Goal: Information Seeking & Learning: Learn about a topic

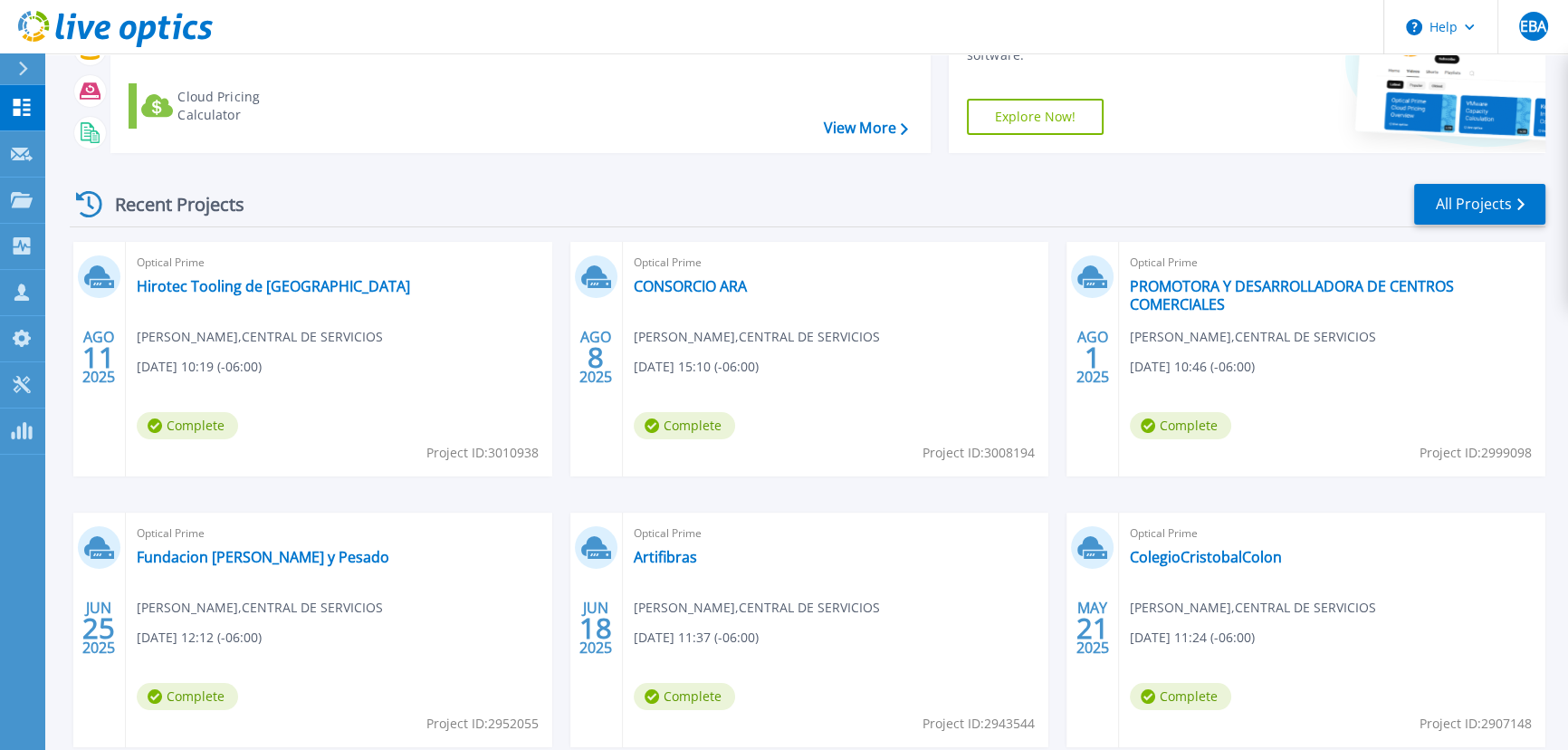
scroll to position [246, 0]
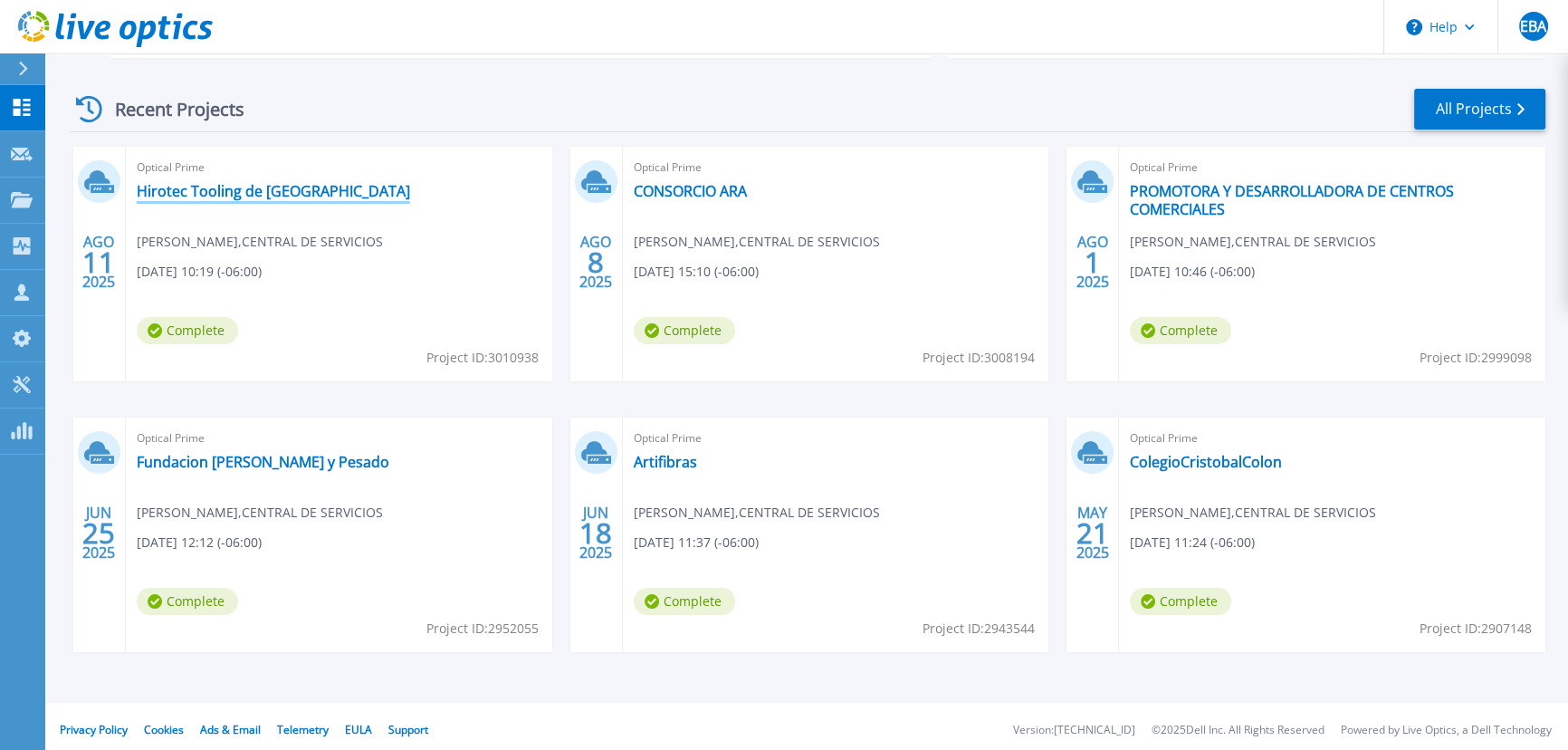
click at [239, 190] on link "Hirotec Tooling de [GEOGRAPHIC_DATA]" at bounding box center [273, 192] width 274 height 18
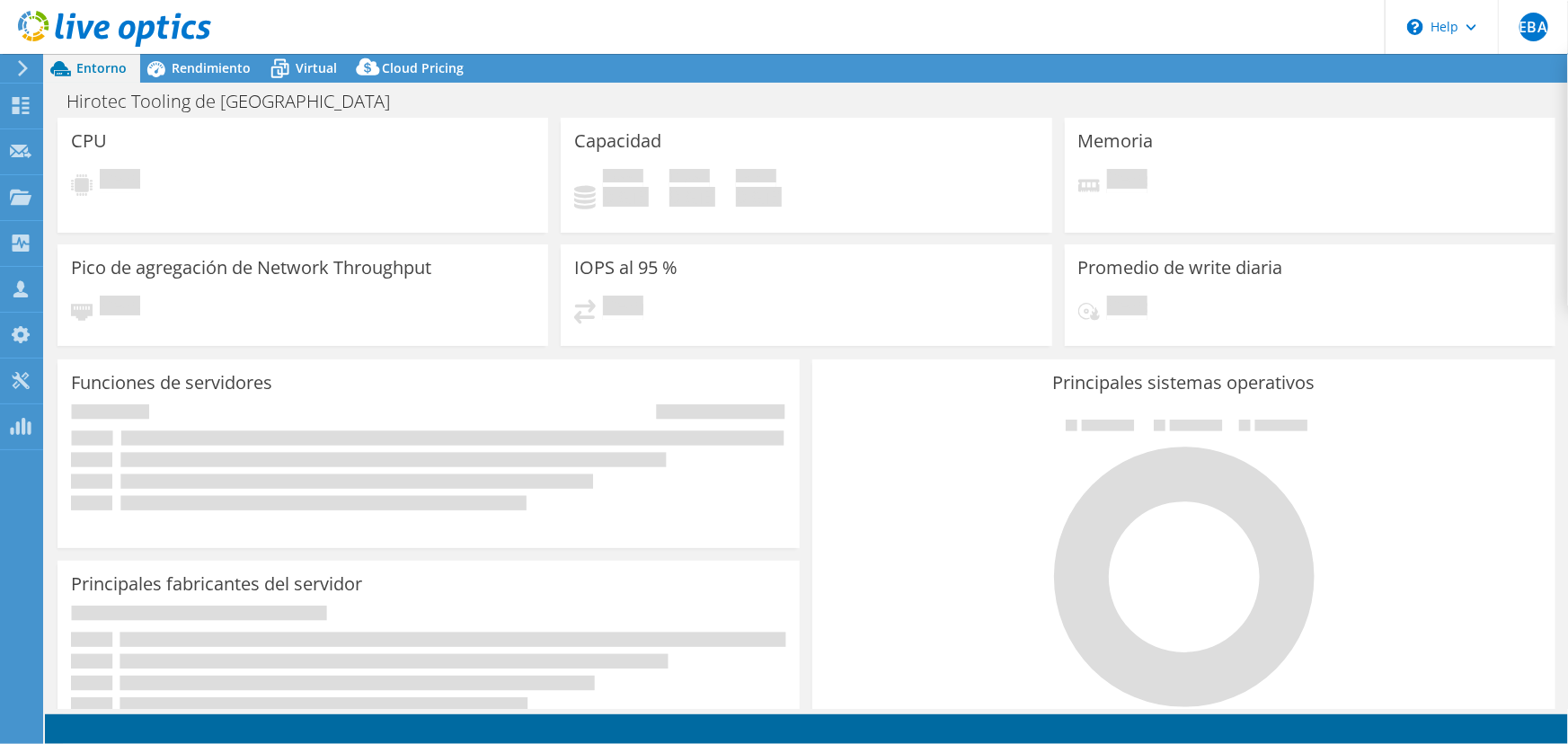
select select "USD"
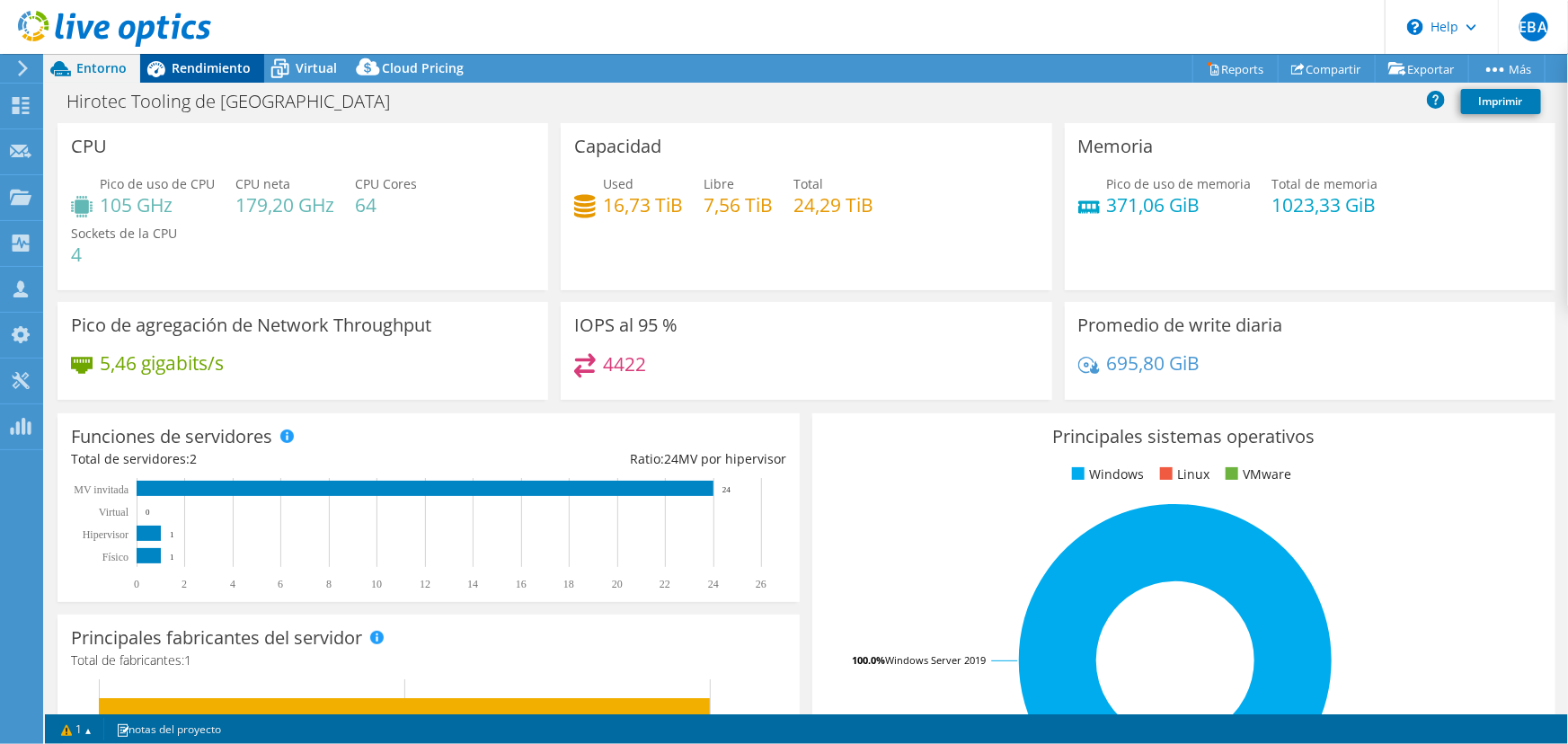
click at [188, 63] on span "Rendimiento" at bounding box center [211, 68] width 79 height 17
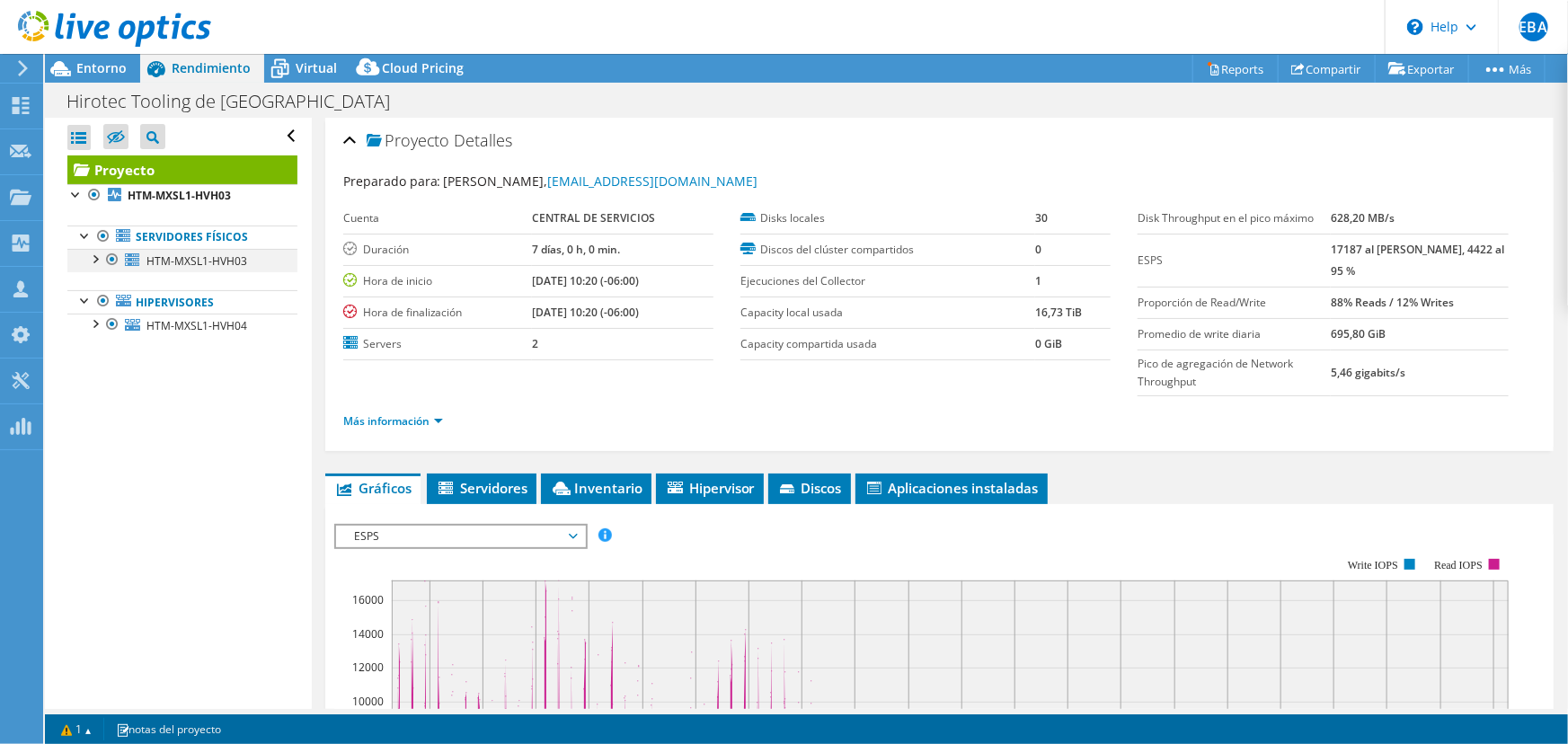
click at [99, 260] on div at bounding box center [94, 258] width 18 height 18
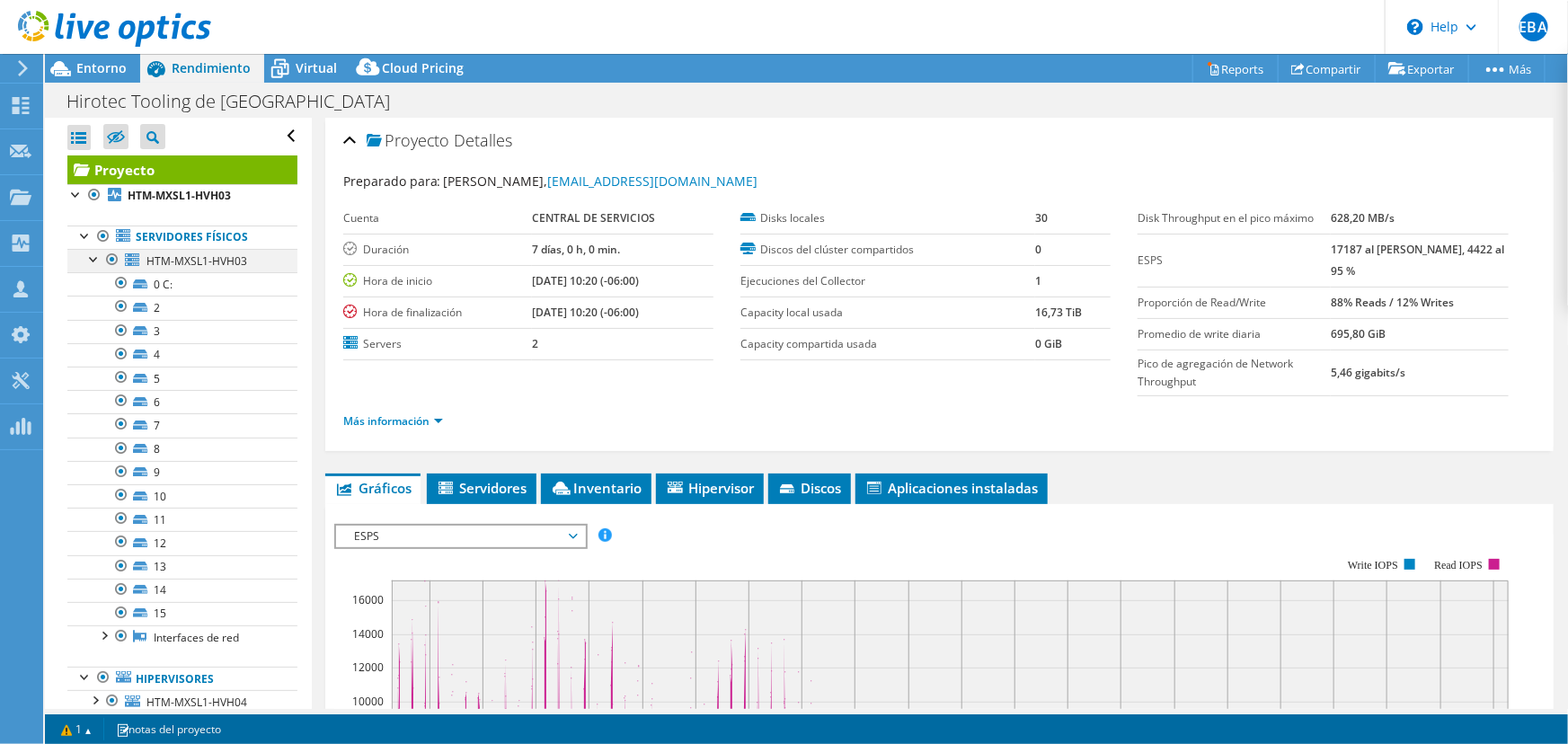
click at [87, 260] on div at bounding box center [94, 258] width 18 height 18
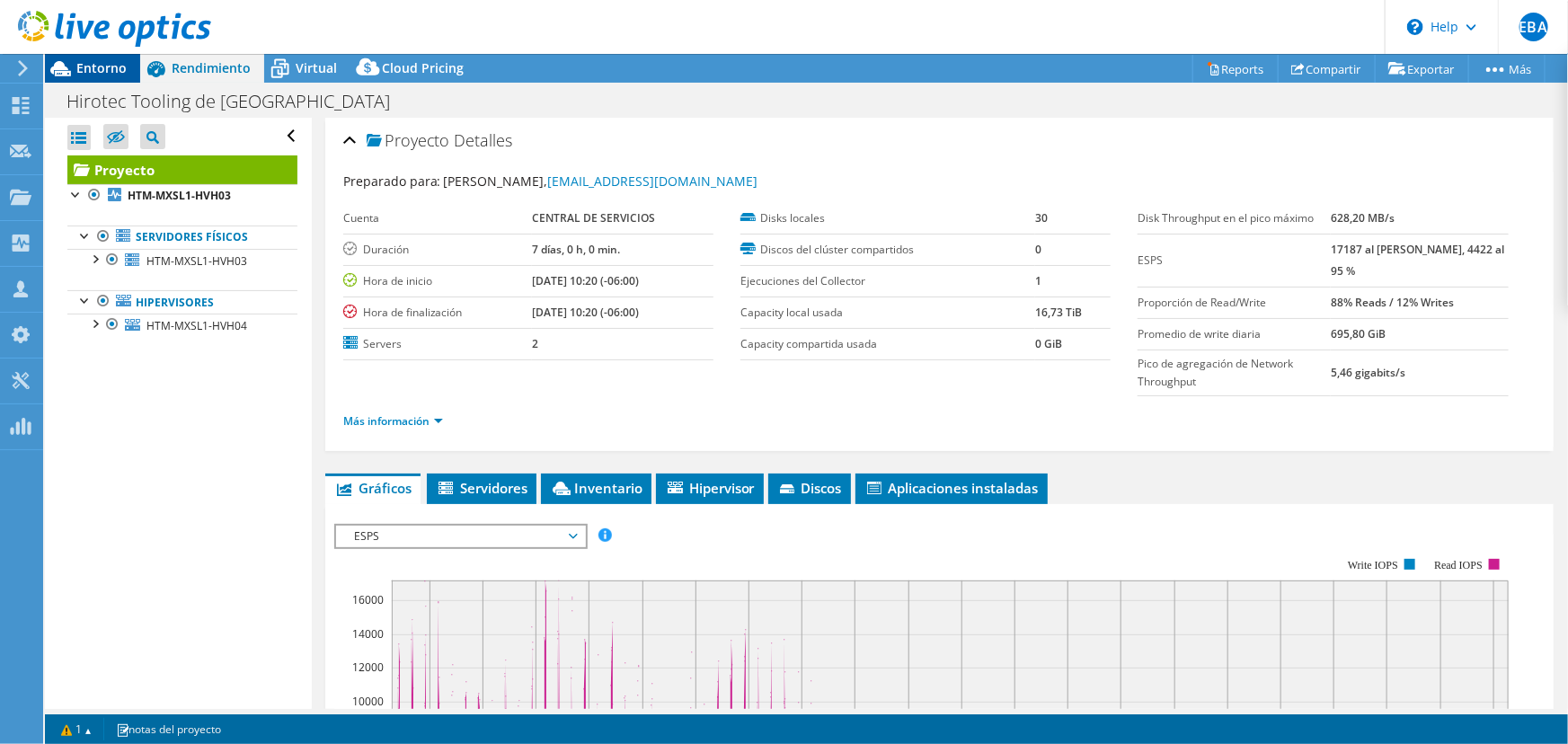
click at [100, 69] on span "Entorno" at bounding box center [101, 68] width 50 height 17
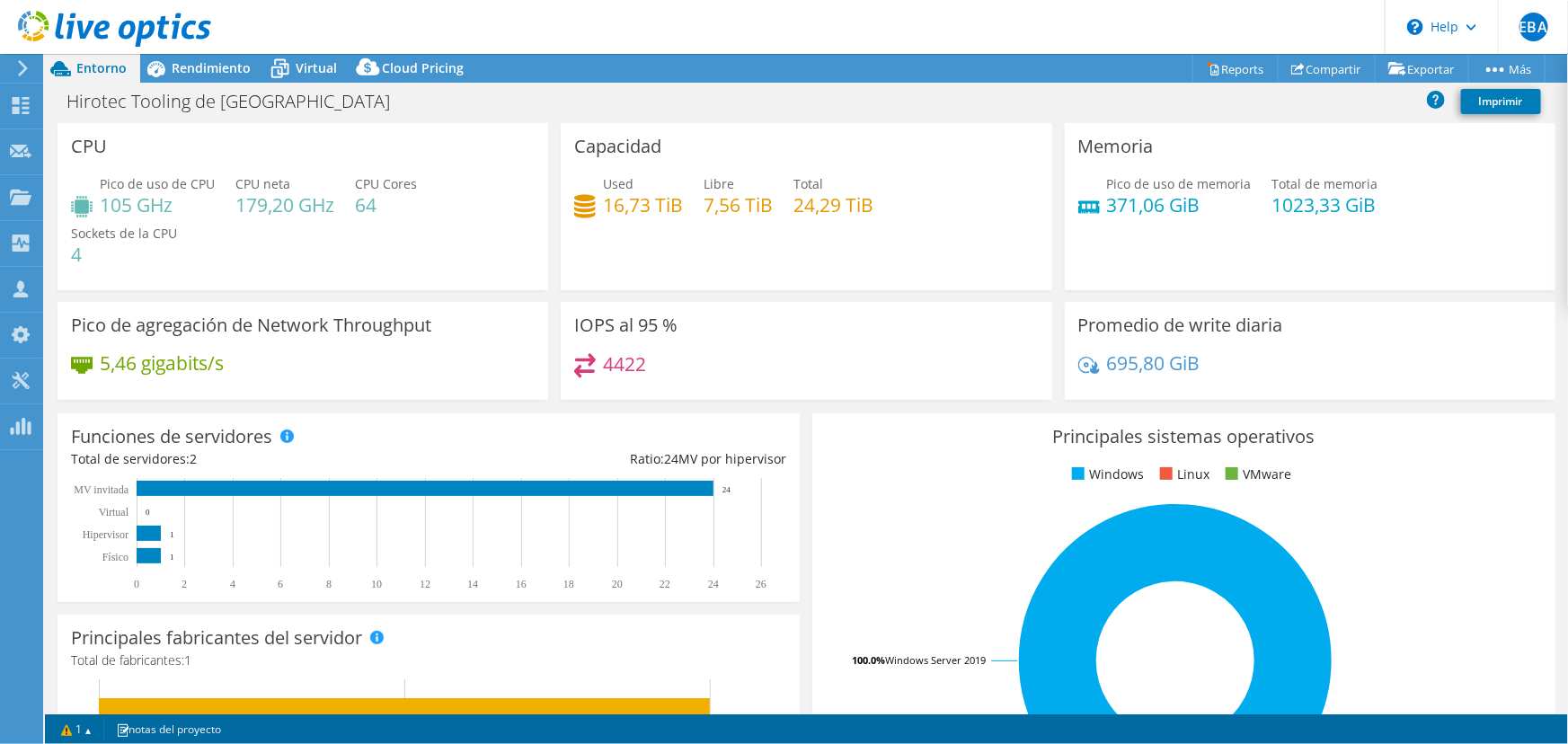
click at [723, 490] on text "24" at bounding box center [727, 490] width 9 height 9
drag, startPoint x: 101, startPoint y: 200, endPoint x: 194, endPoint y: 248, distance: 104.7
click at [193, 197] on h4 "105 GHz" at bounding box center [157, 205] width 115 height 20
drag, startPoint x: 785, startPoint y: 206, endPoint x: 871, endPoint y: 207, distance: 86.0
click at [871, 207] on div "Used 16,73 TiB Libre 7,56 TiB Total 24,29 TiB" at bounding box center [805, 204] width 464 height 58
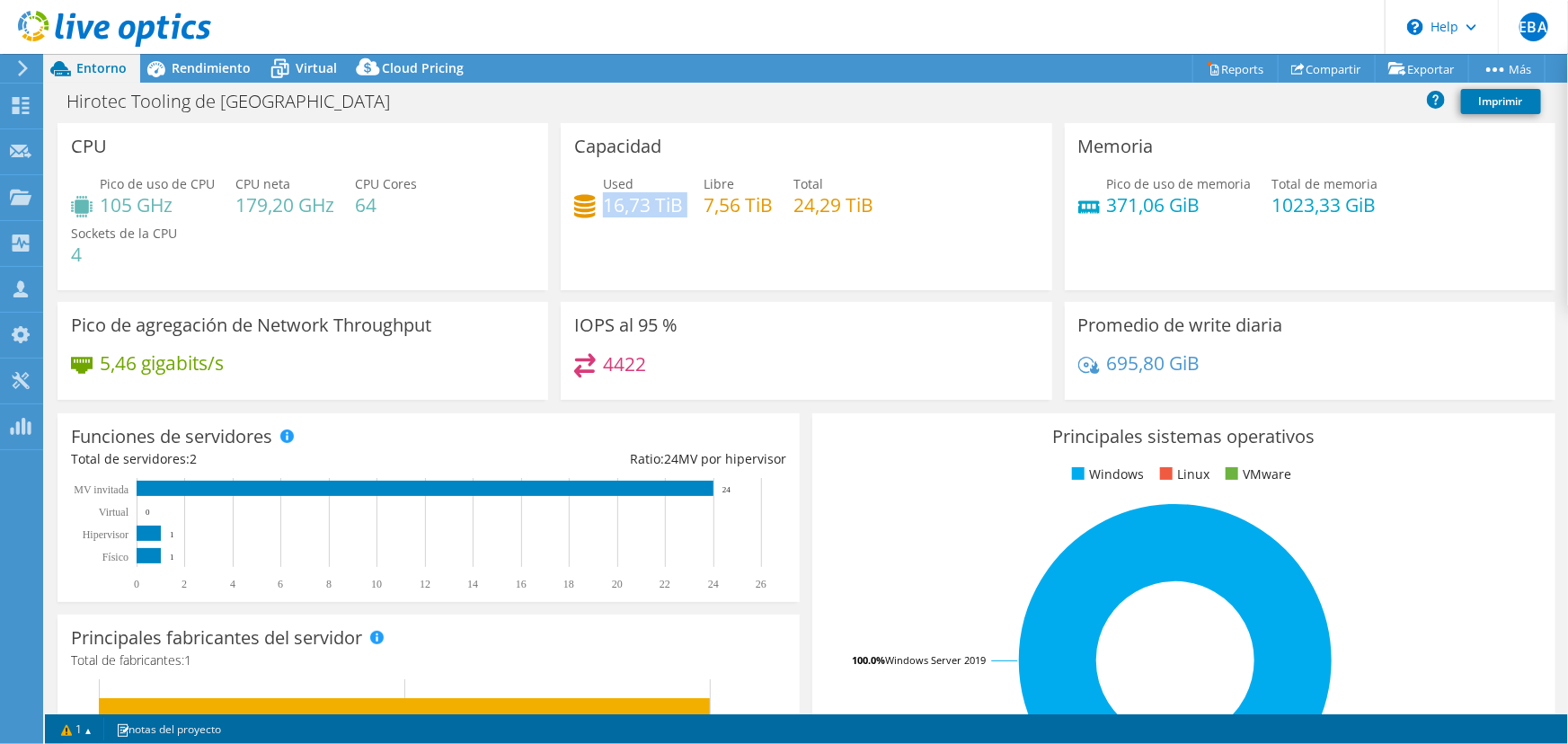
drag, startPoint x: 603, startPoint y: 206, endPoint x: 681, endPoint y: 200, distance: 78.2
click at [681, 200] on div "Used 16,73 TiB Libre 7,56 TiB Total 24,29 TiB" at bounding box center [805, 204] width 464 height 58
click at [1107, 189] on span "Pico de uso de memoria" at bounding box center [1179, 184] width 144 height 17
drag, startPoint x: 1259, startPoint y: 204, endPoint x: 1422, endPoint y: 219, distance: 163.7
click at [1422, 219] on div "Pico de uso de memoria 371,06 GiB Total de memoria 1023,33 GiB" at bounding box center [1309, 204] width 464 height 58
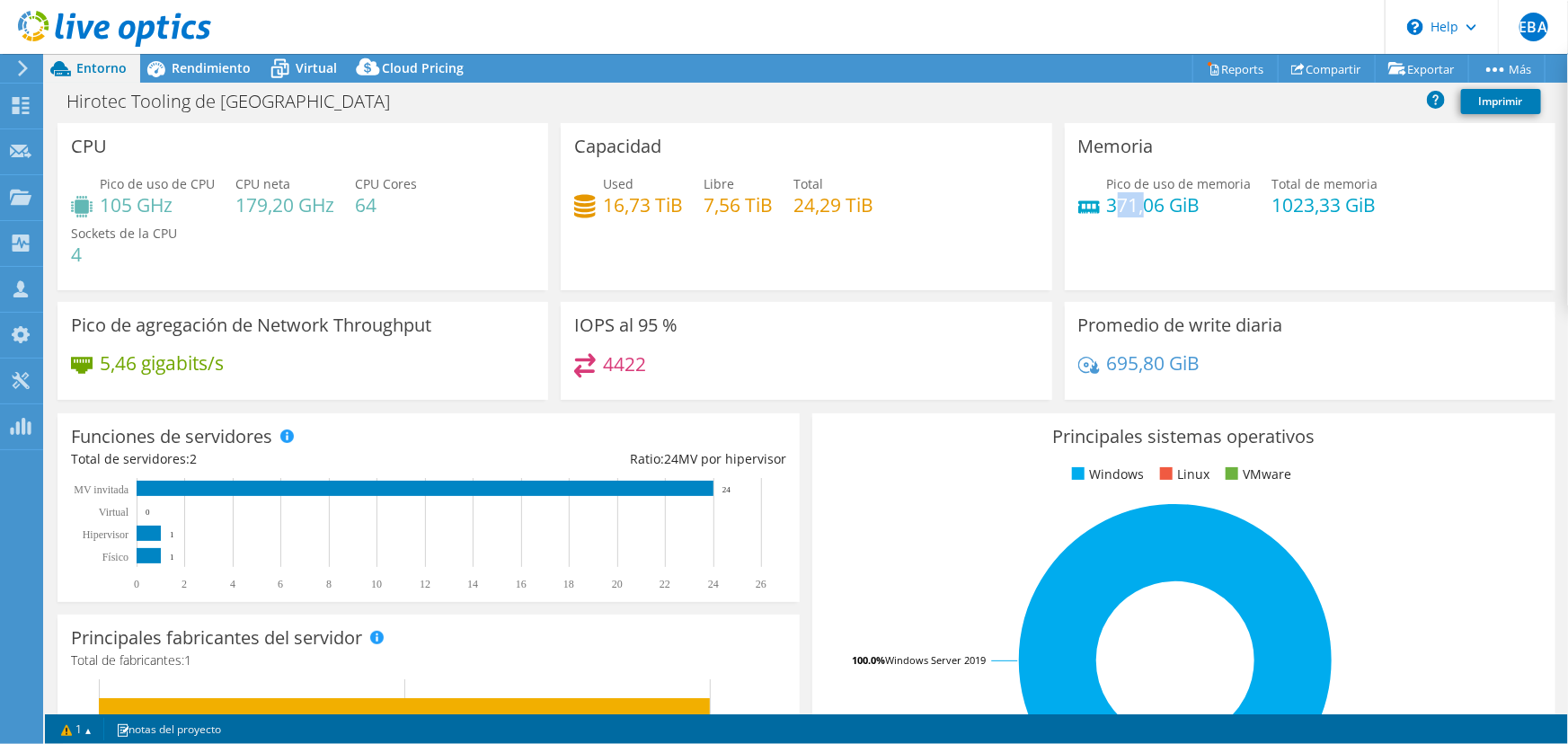
drag, startPoint x: 1105, startPoint y: 199, endPoint x: 1136, endPoint y: 204, distance: 31.4
click at [1136, 204] on h4 "371,06 GiB" at bounding box center [1179, 205] width 144 height 20
click at [200, 62] on span "Rendimiento" at bounding box center [211, 68] width 79 height 17
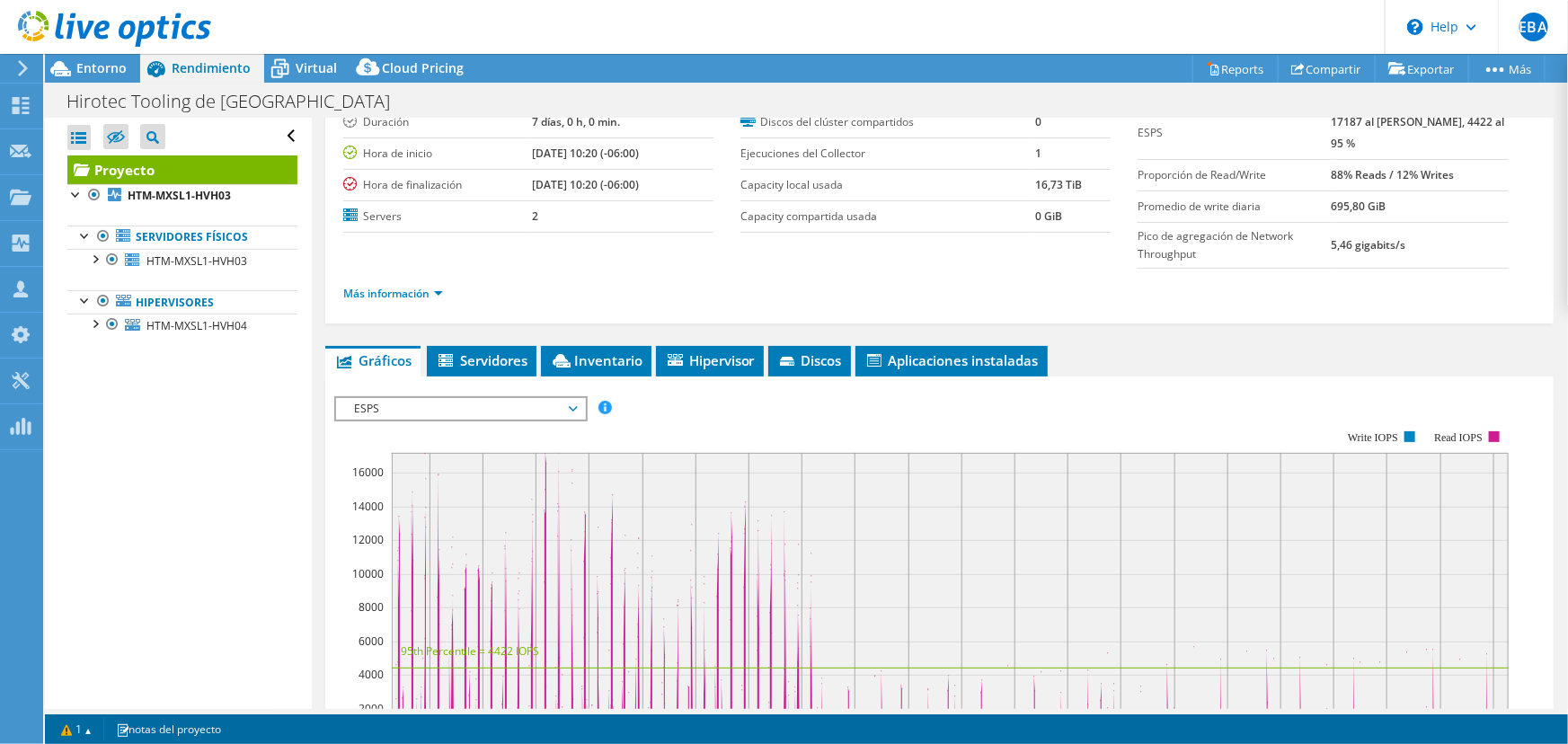
scroll to position [244, 0]
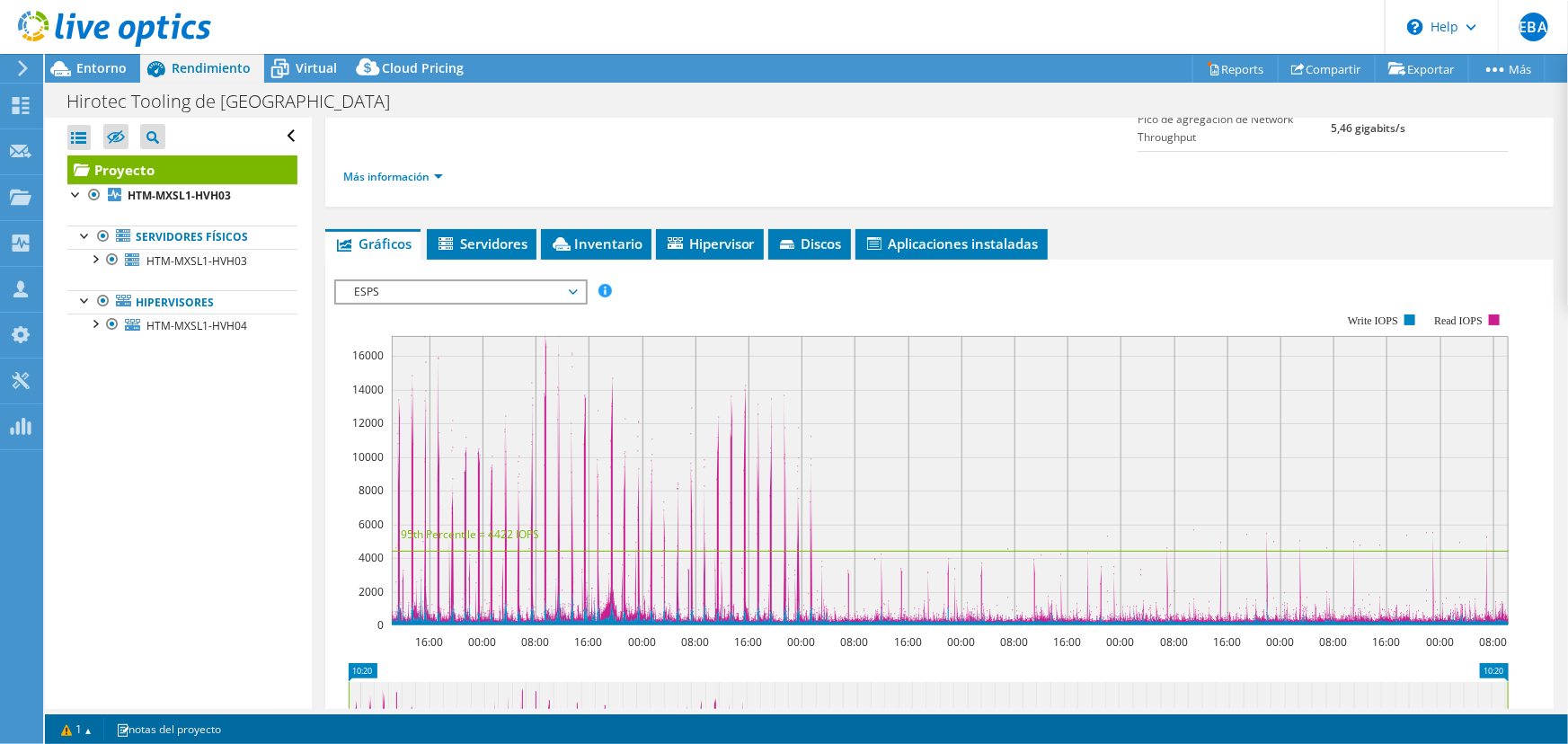
click at [570, 282] on span "ESPS" at bounding box center [460, 292] width 231 height 22
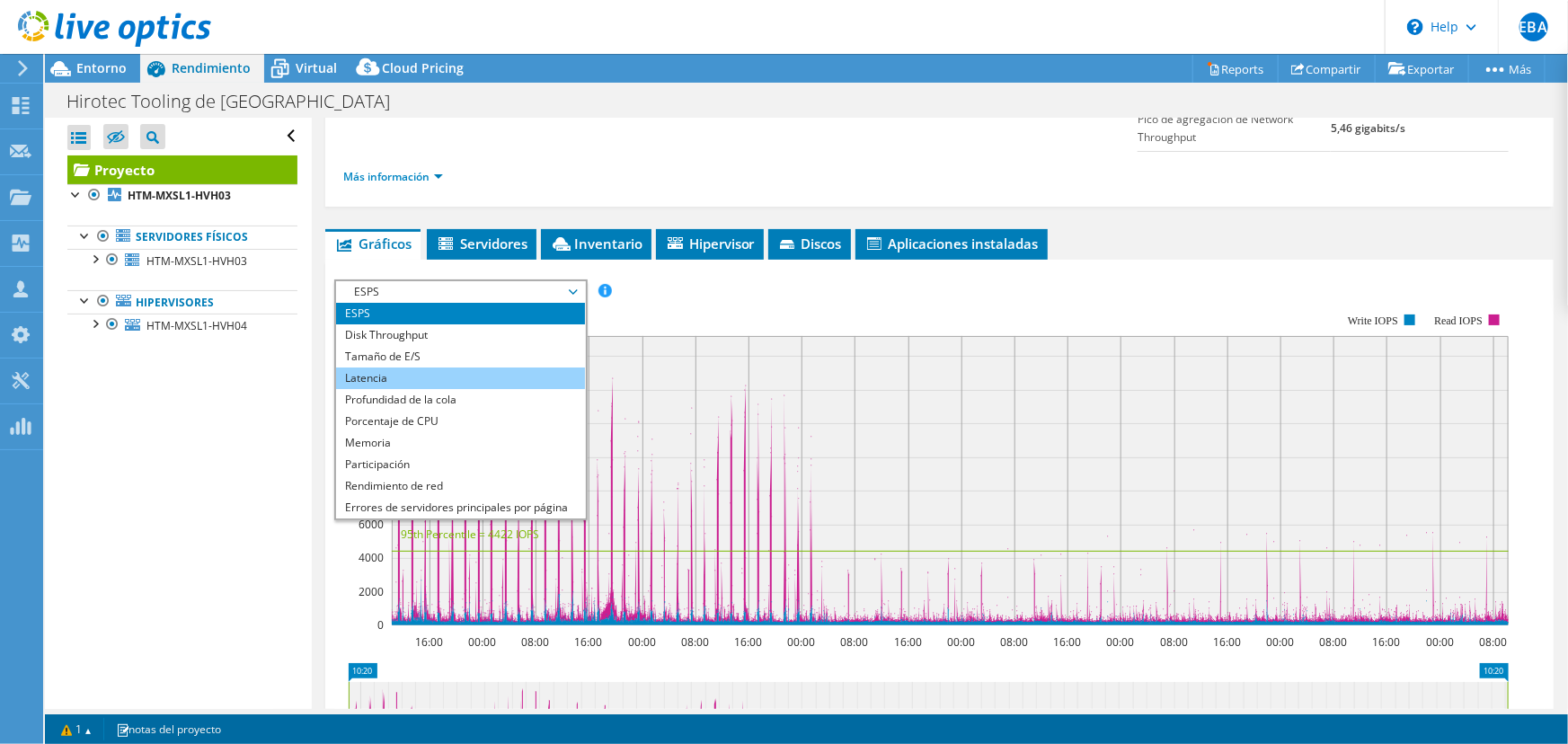
click at [367, 376] on li "Latencia" at bounding box center [461, 378] width 249 height 22
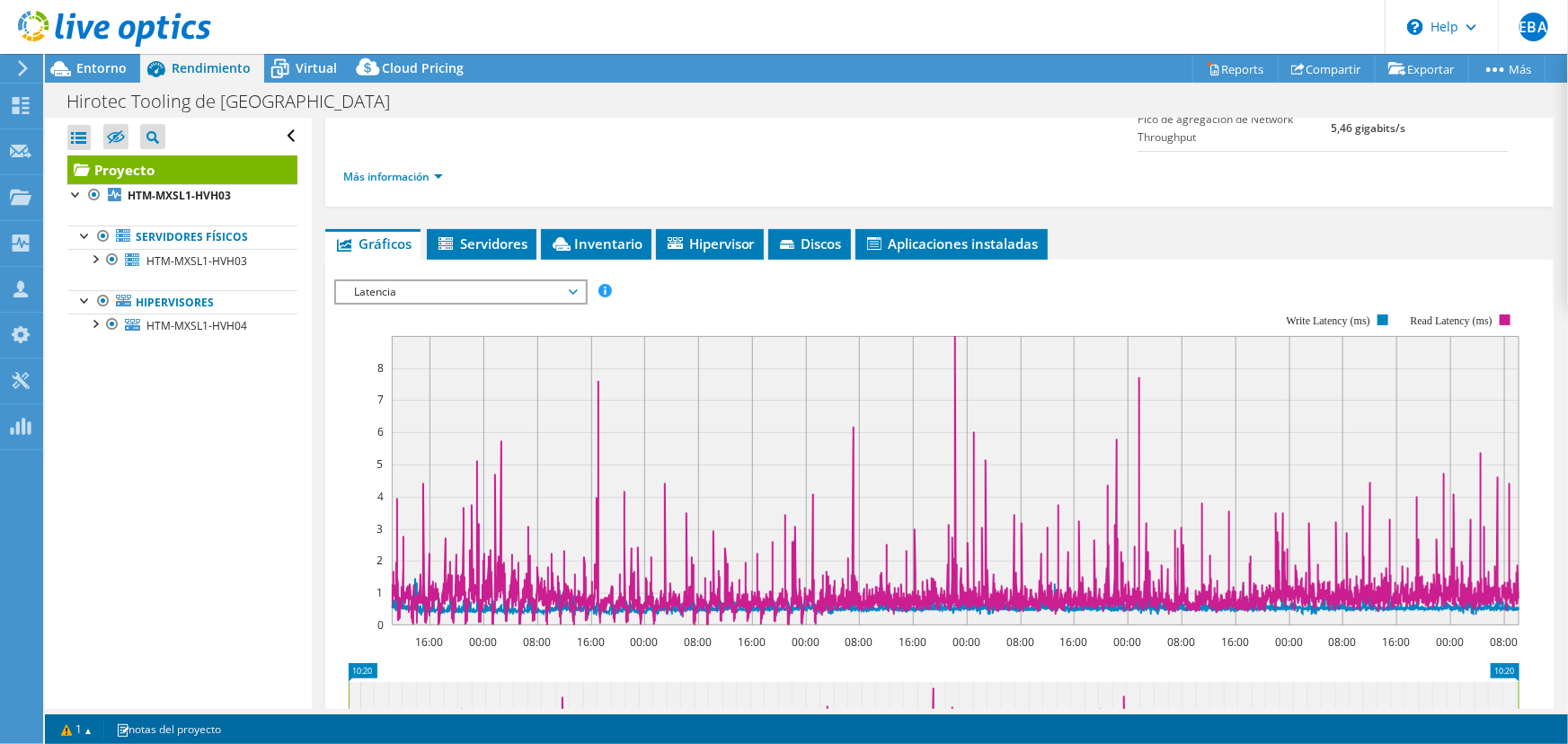
click at [581, 292] on span "Latencia" at bounding box center [461, 292] width 249 height 22
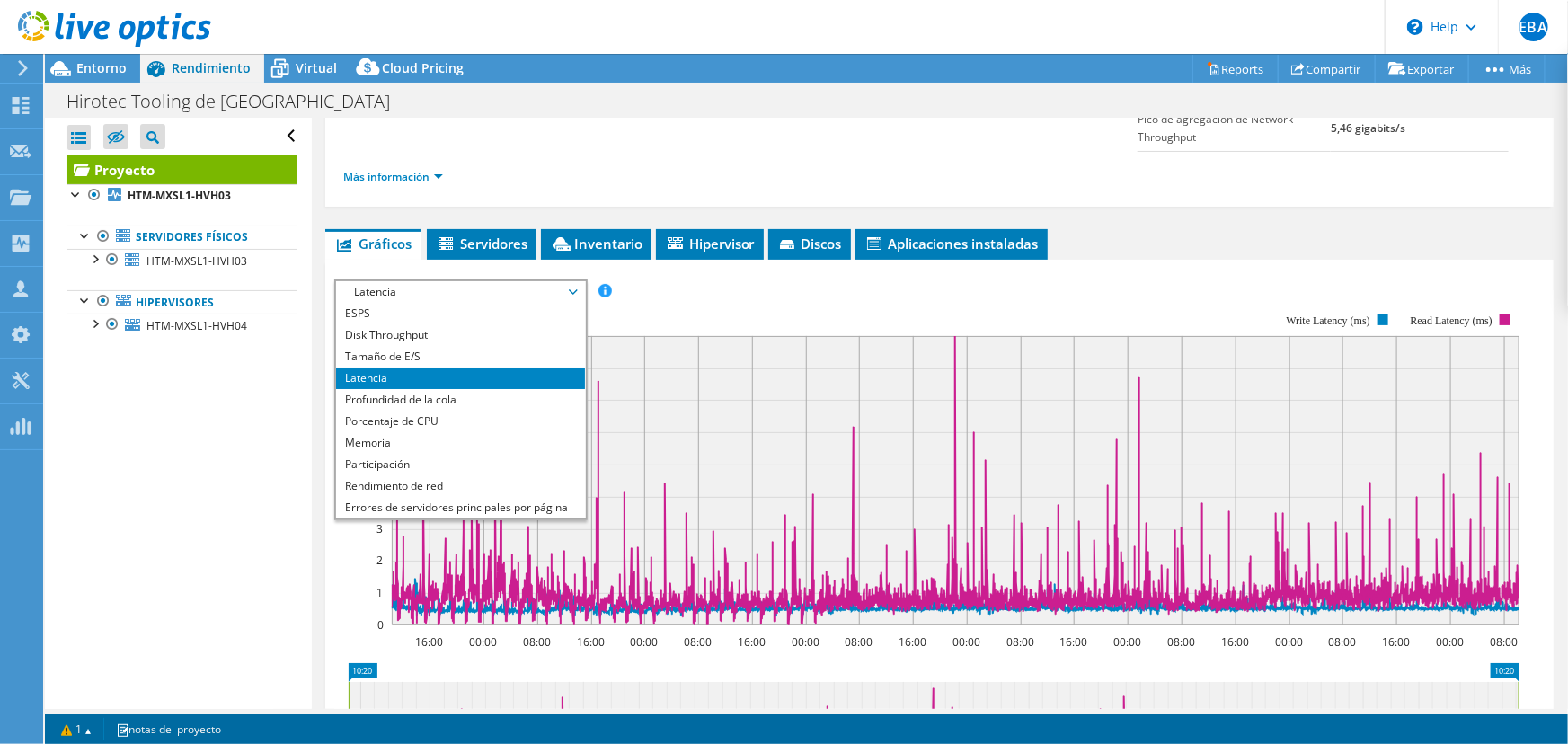
scroll to position [0, 0]
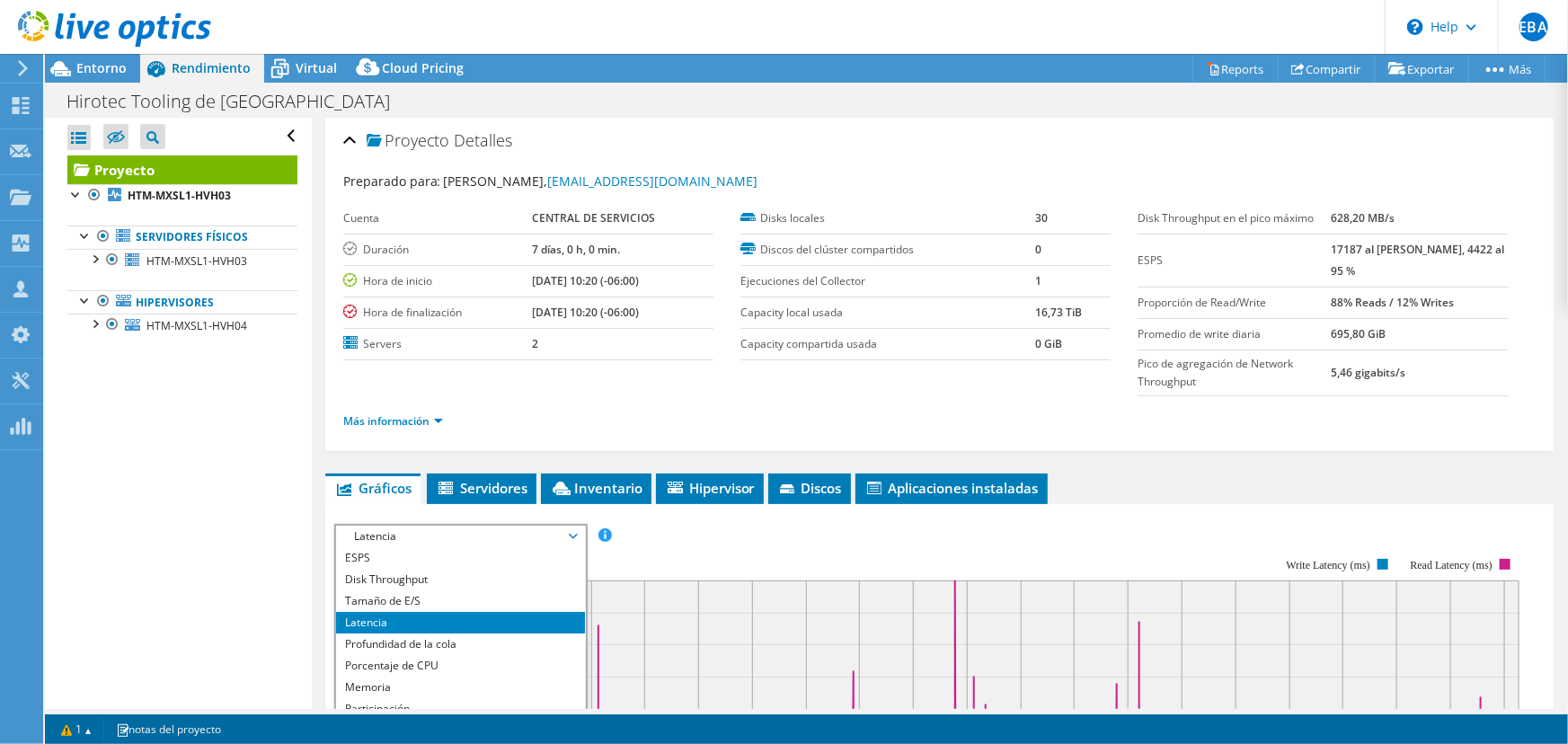
click at [725, 154] on div "Proyecto Detalles" at bounding box center [939, 142] width 1192 height 38
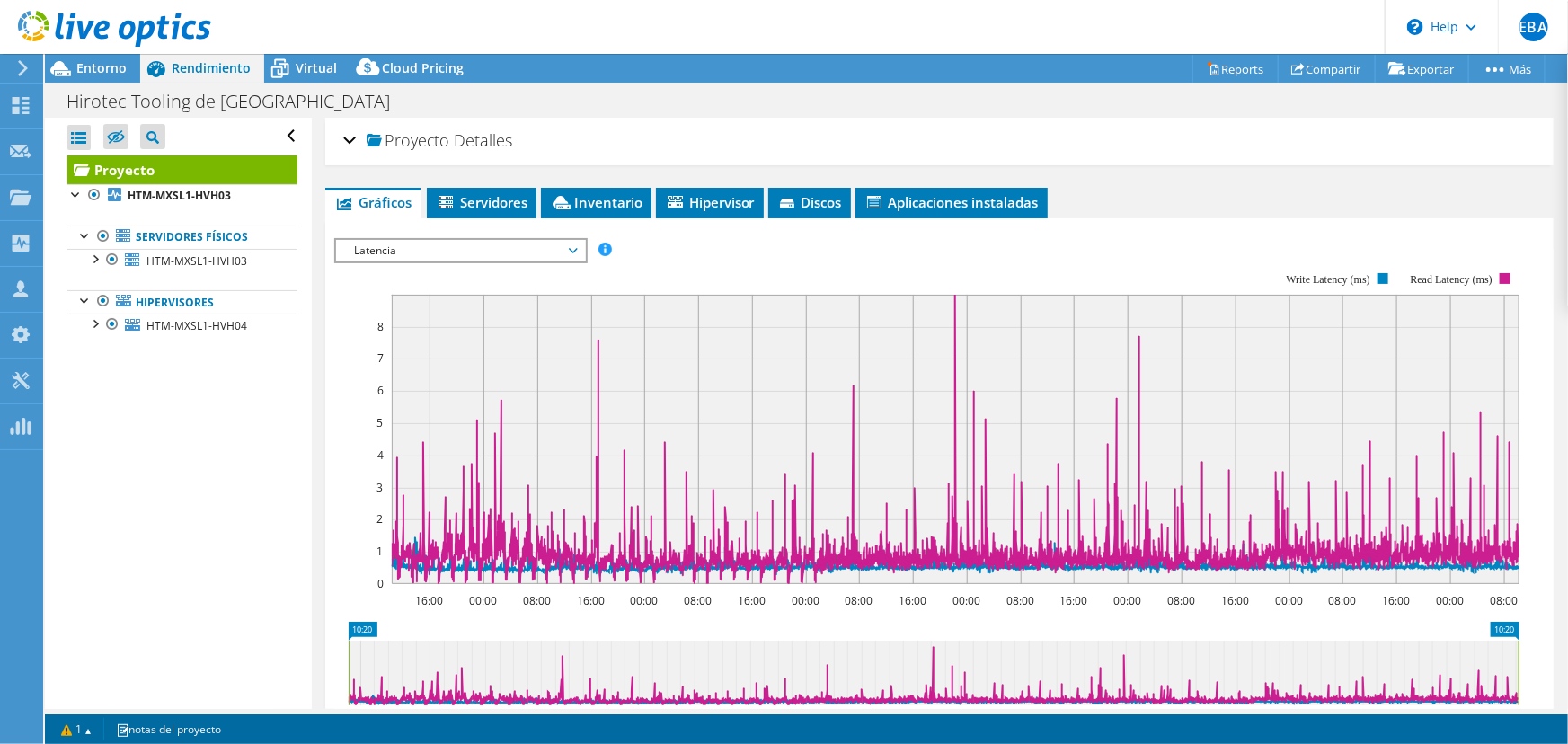
click at [289, 41] on header "EBA Asociado de canal [PERSON_NAME] [EMAIL_ADDRESS][DOMAIN_NAME] CENTRAL DE SER…" at bounding box center [784, 27] width 1568 height 54
click at [300, 67] on span "Virtual" at bounding box center [315, 68] width 41 height 17
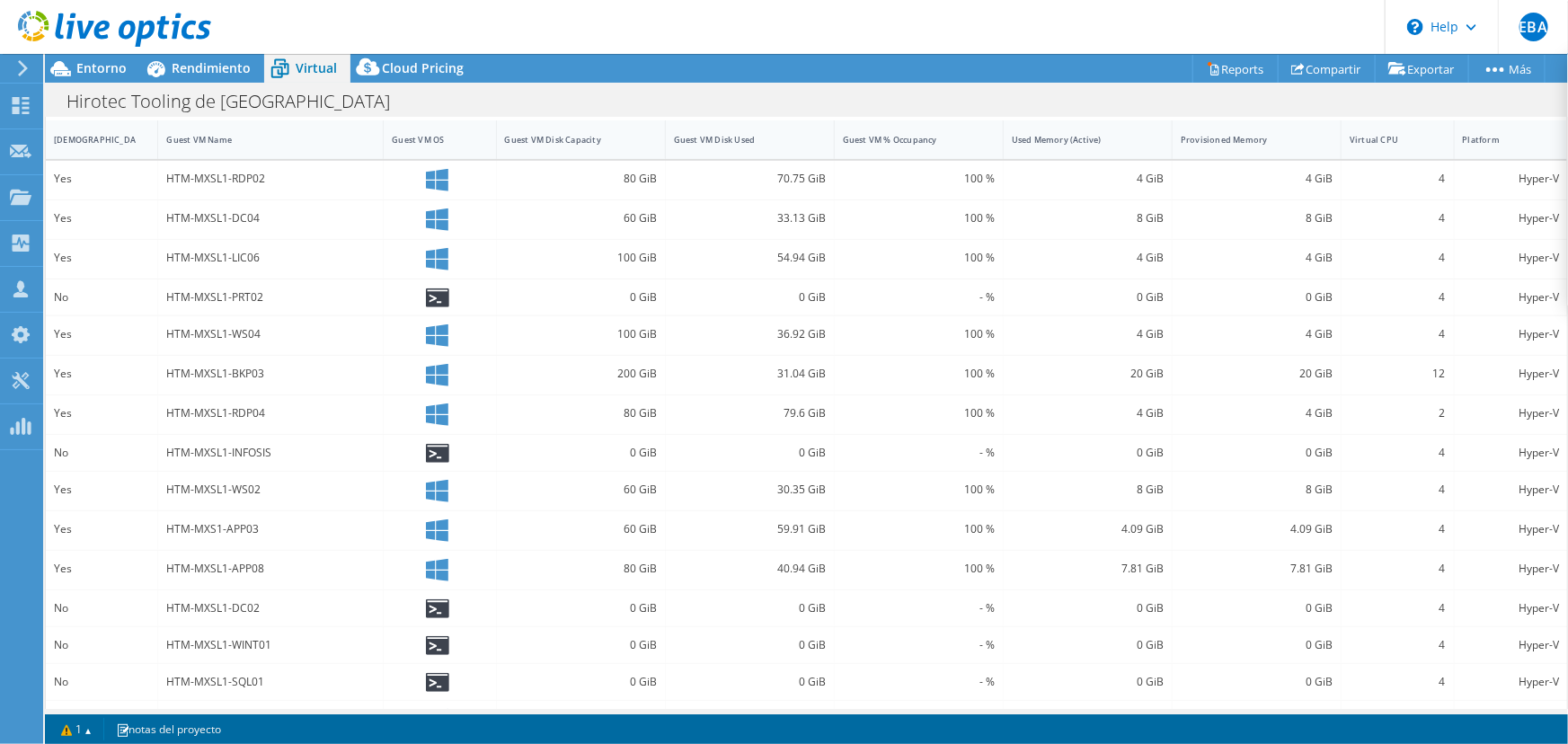
scroll to position [408, 0]
drag, startPoint x: 160, startPoint y: 168, endPoint x: 255, endPoint y: 180, distance: 95.8
click at [255, 180] on div "HTM-MXSL1-RDP02" at bounding box center [271, 179] width 226 height 38
click at [432, 176] on icon at bounding box center [437, 179] width 23 height 23
click at [637, 170] on div "80 GiB" at bounding box center [581, 178] width 152 height 20
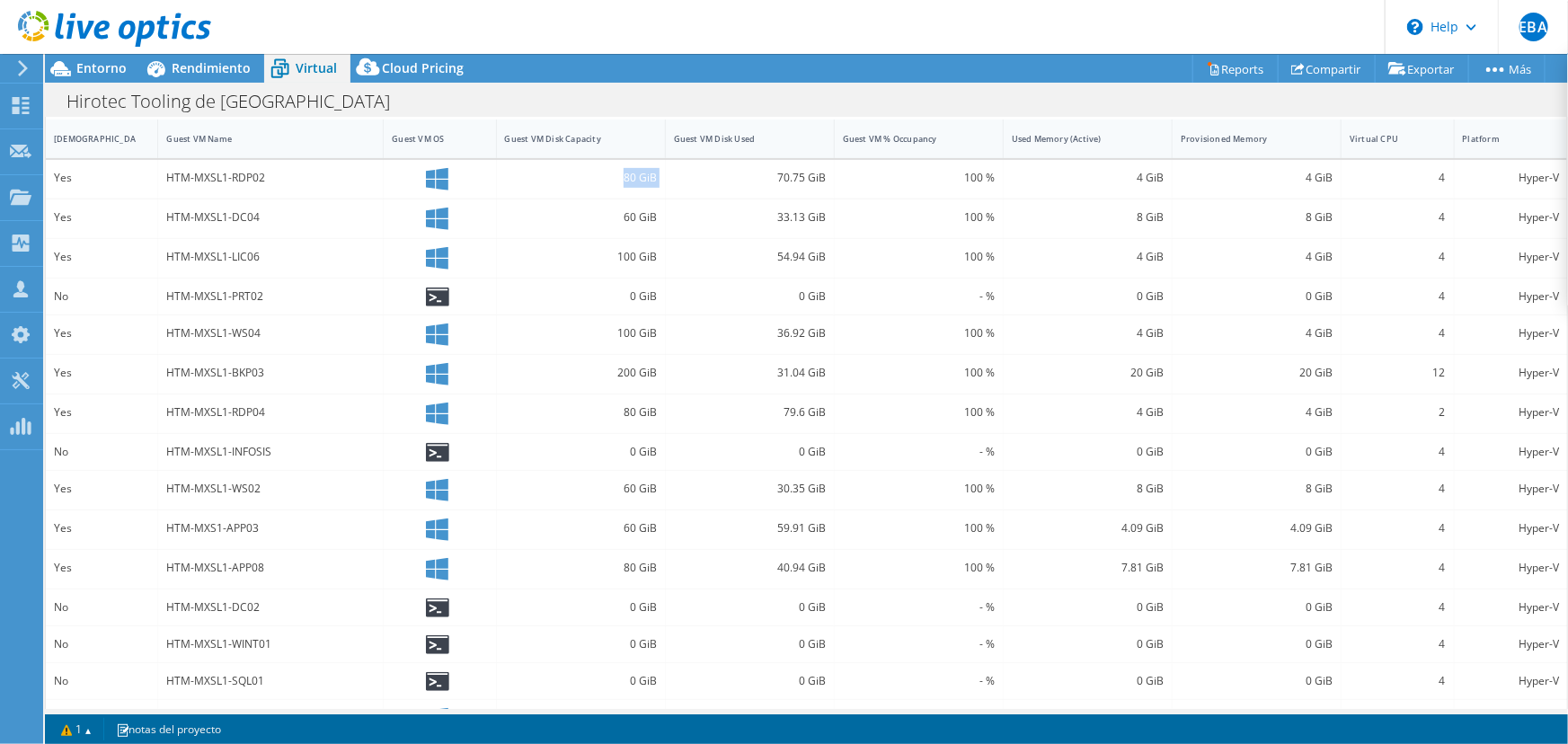
drag, startPoint x: 609, startPoint y: 177, endPoint x: 663, endPoint y: 174, distance: 54.1
click at [663, 174] on div "Yes HTM-MXSL1-RDP02 80 GiB 70.75 GiB 100 % 4 GiB 4 GiB 4 Hyper-V" at bounding box center [806, 179] width 1521 height 38
click at [100, 69] on span "Entorno" at bounding box center [101, 68] width 50 height 17
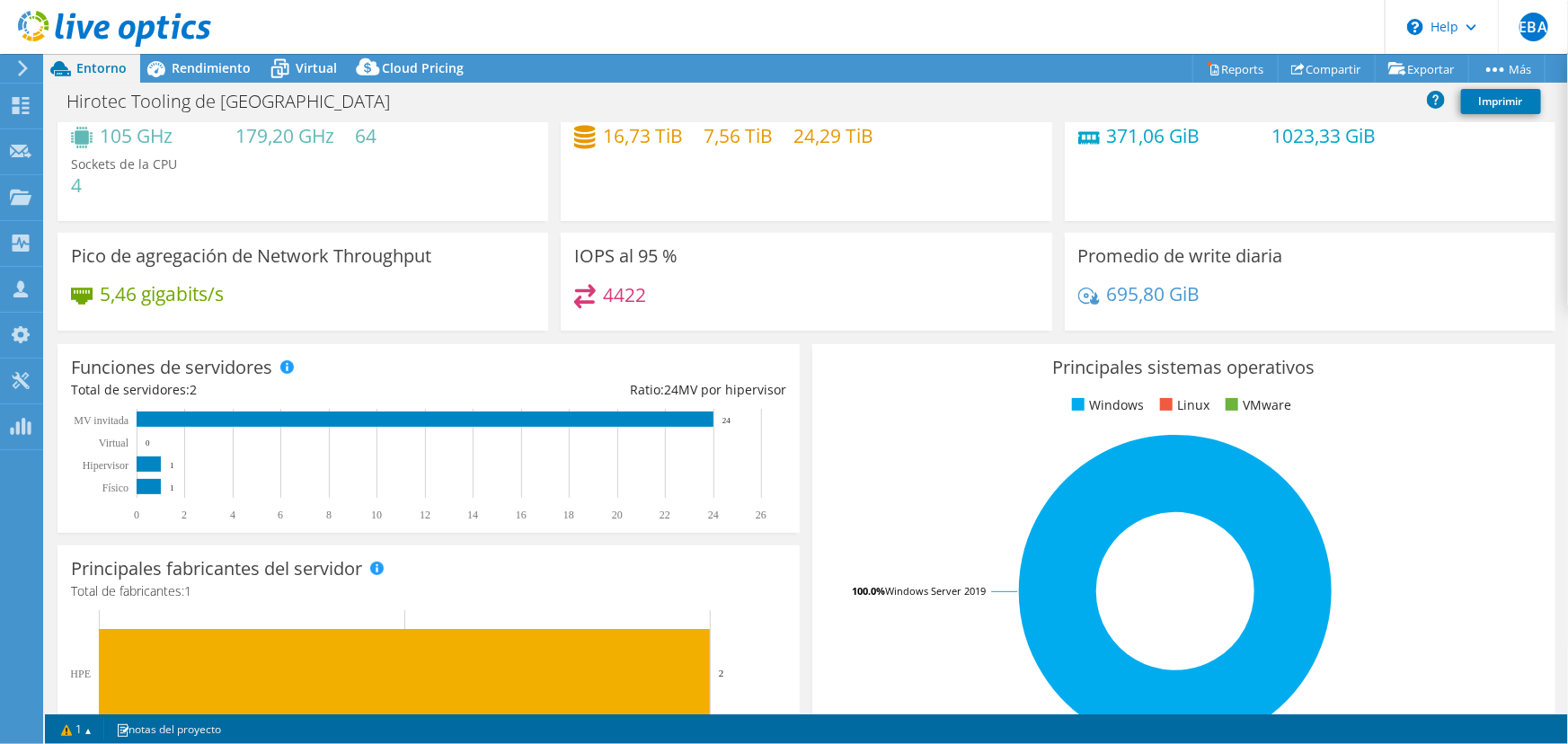
scroll to position [0, 0]
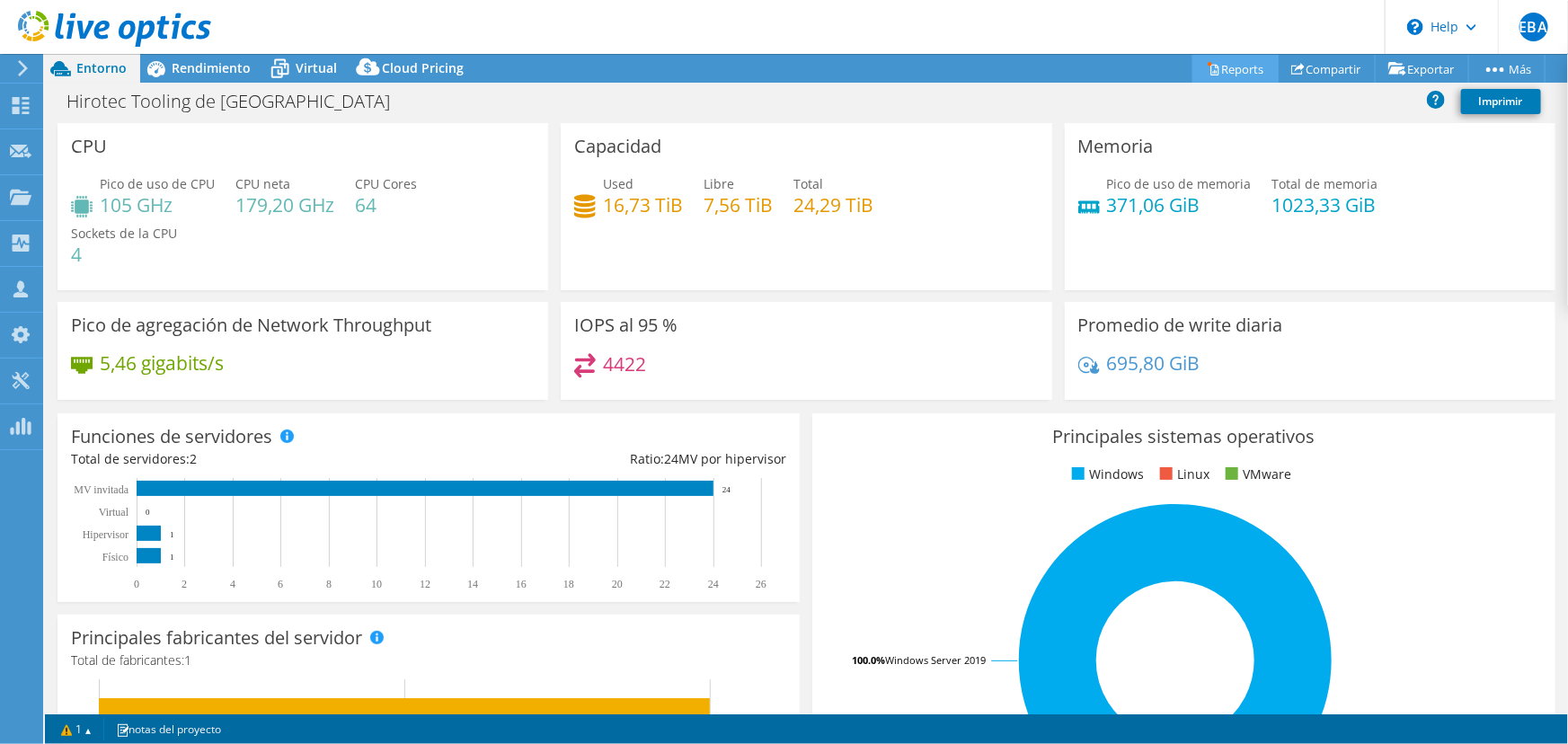
click at [1243, 67] on link "Reports" at bounding box center [1235, 69] width 86 height 27
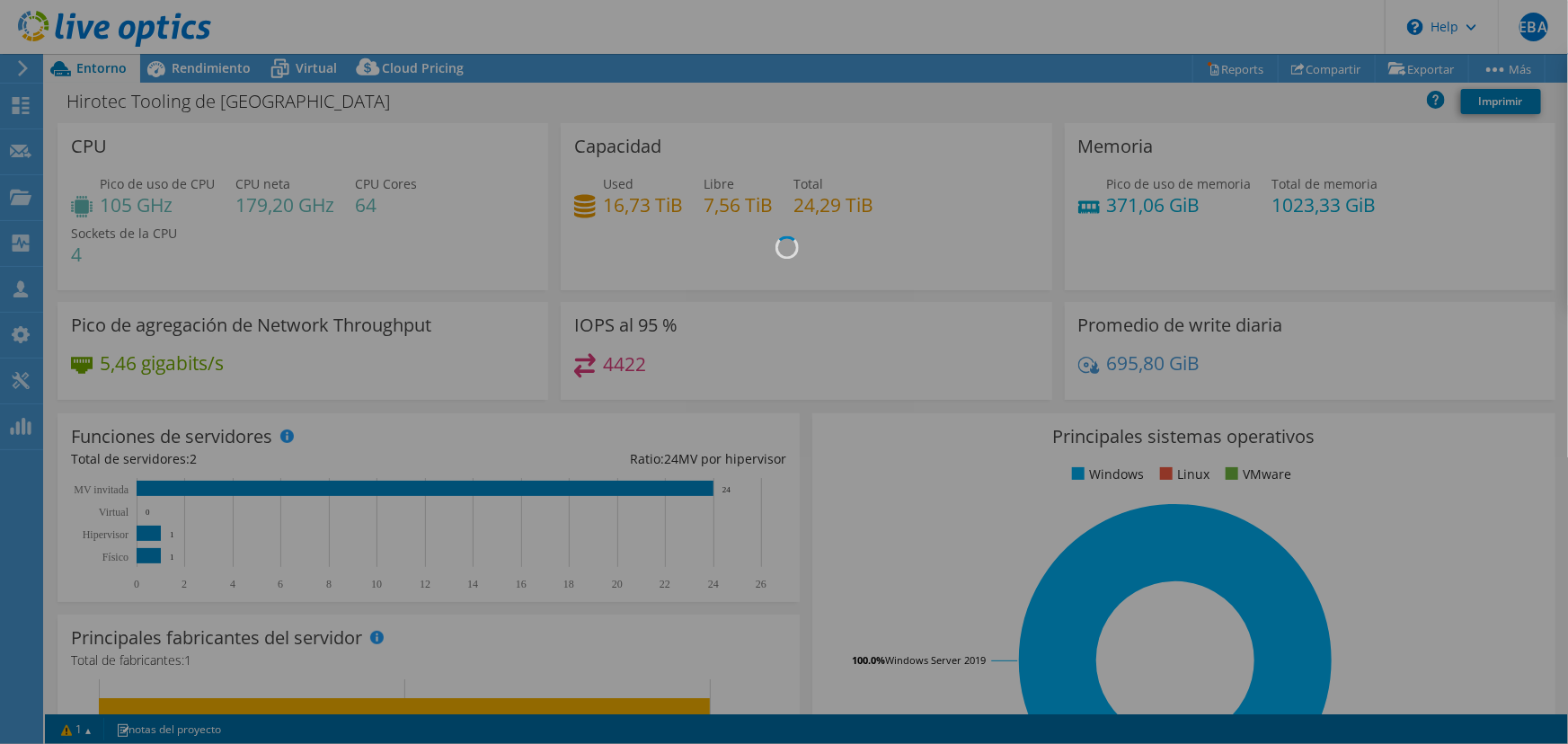
drag, startPoint x: 398, startPoint y: 319, endPoint x: 389, endPoint y: 319, distance: 9.0
click at [392, 319] on div at bounding box center [784, 372] width 1568 height 744
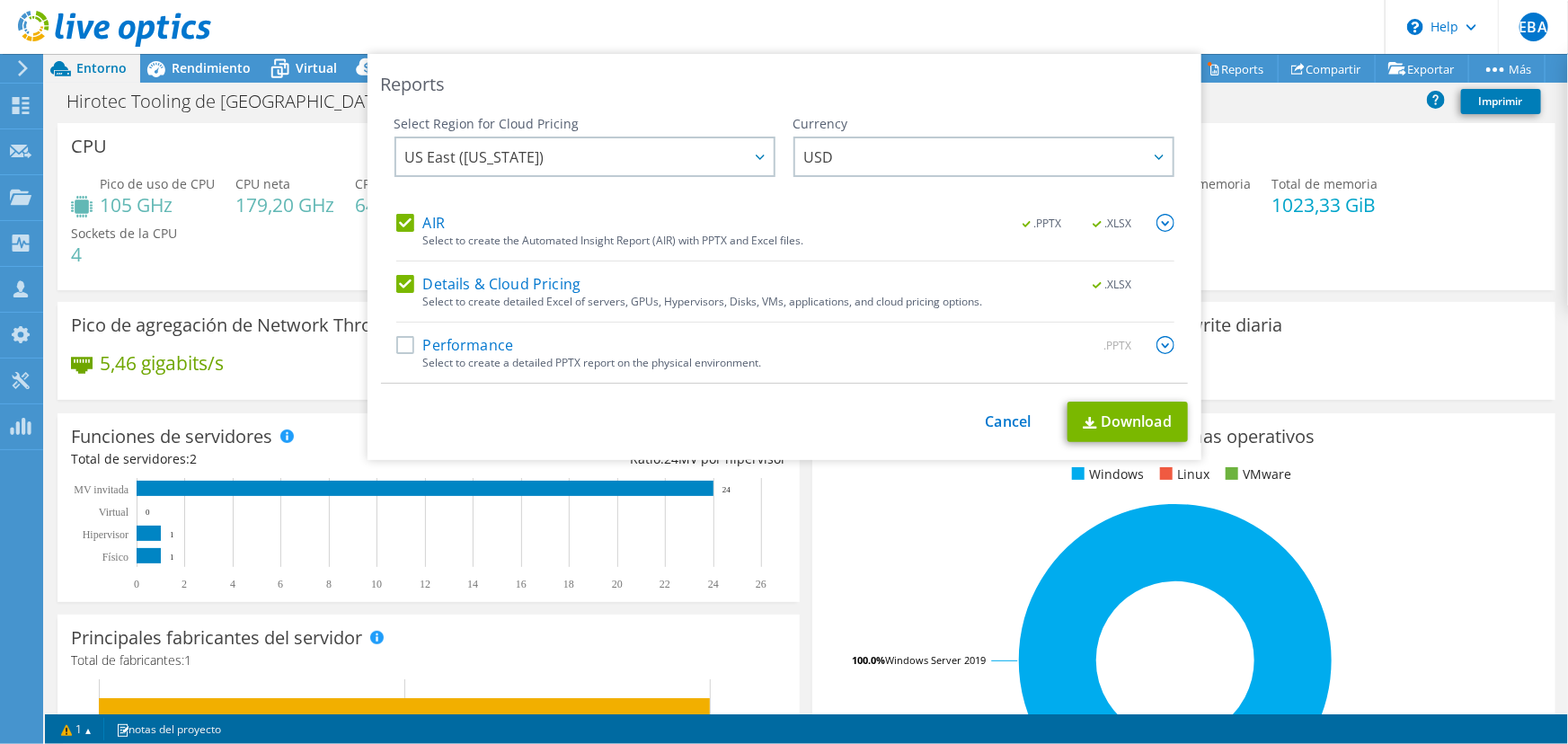
click at [305, 406] on div "Reports Select Region for Cloud Pricing Asia Pacific ([GEOGRAPHIC_DATA]) [GEOGR…" at bounding box center [784, 372] width 1568 height 636
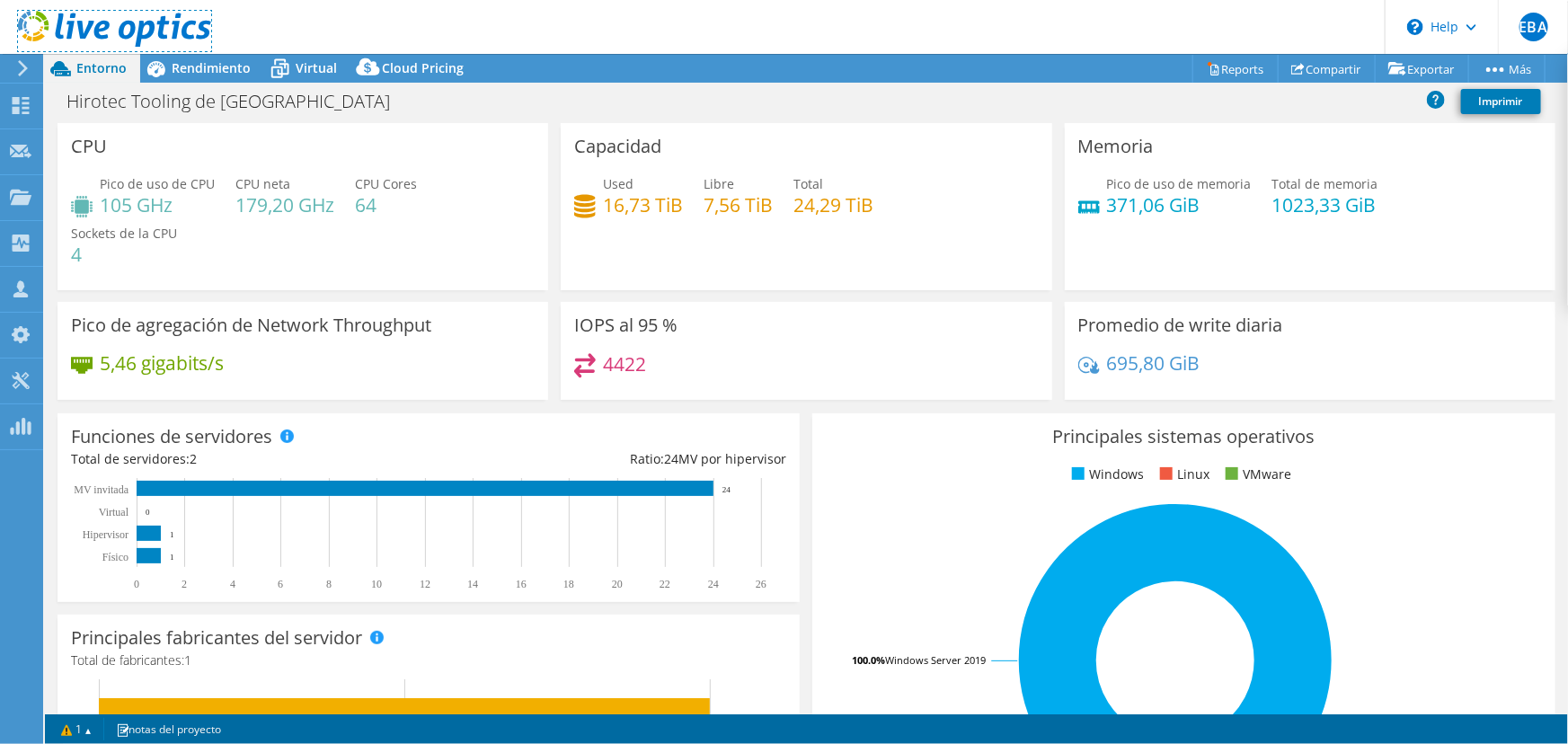
click at [176, 50] on div at bounding box center [105, 30] width 211 height 60
click at [184, 63] on span "Rendimiento" at bounding box center [211, 68] width 79 height 17
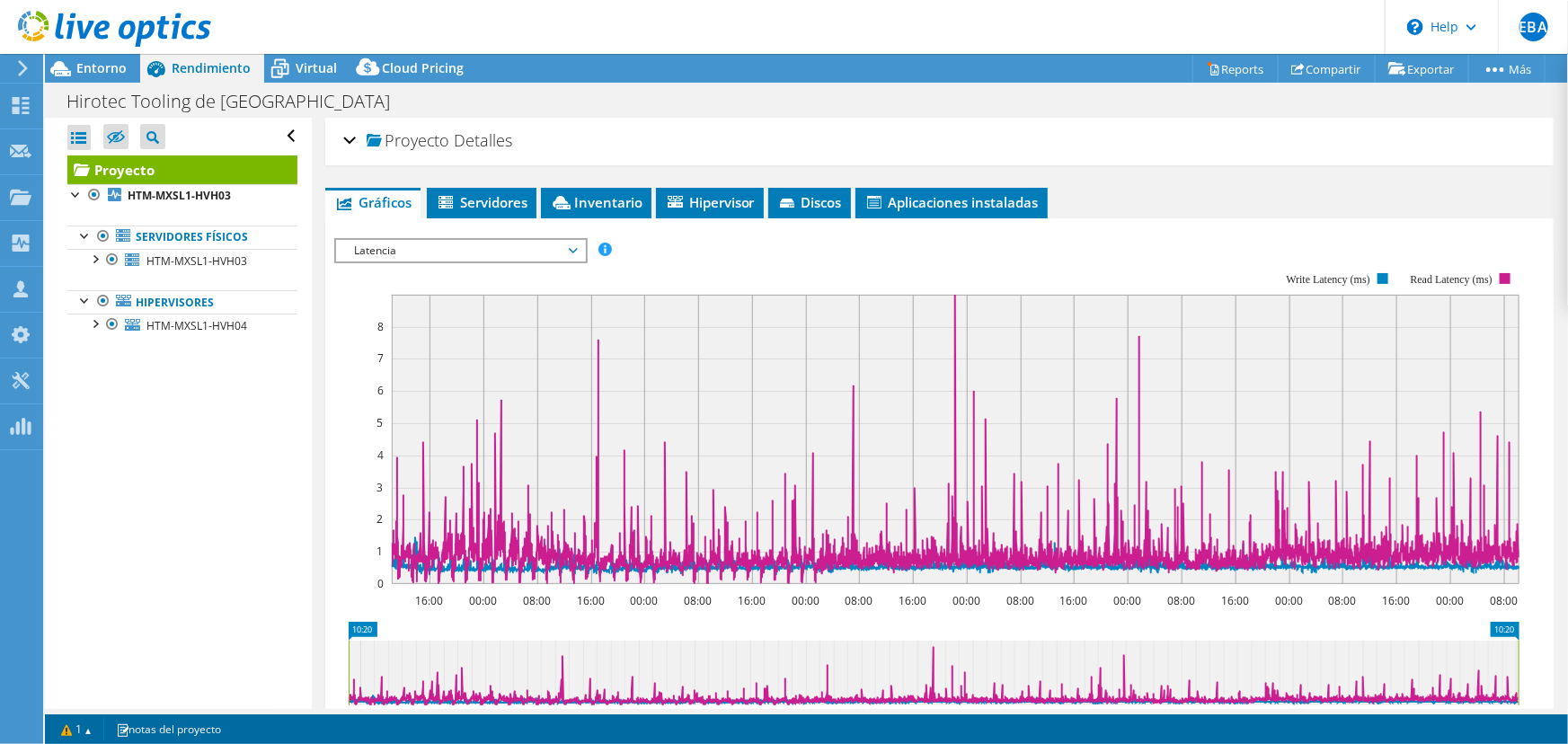
click at [536, 248] on span "Latencia" at bounding box center [460, 250] width 231 height 22
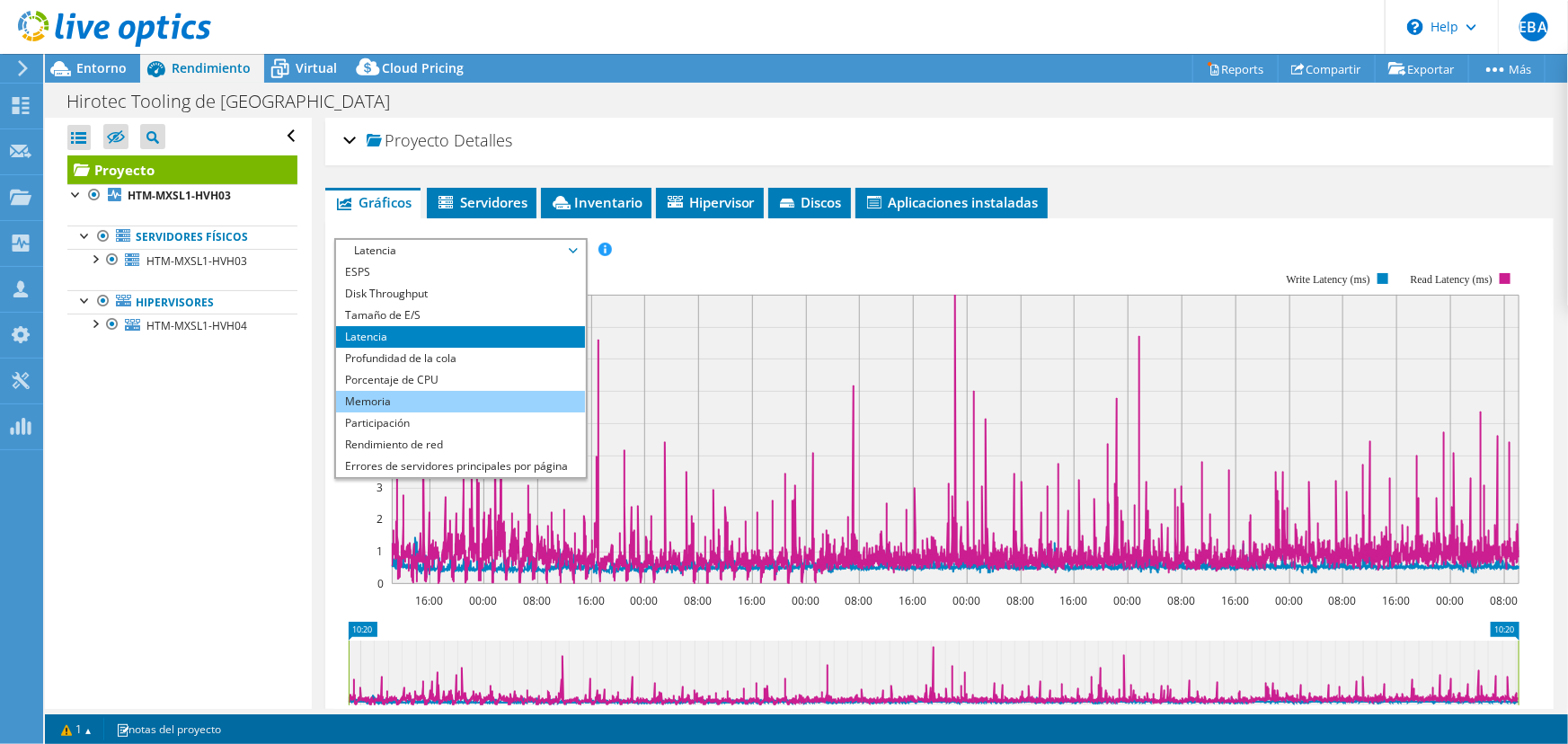
click at [380, 396] on li "Memoria" at bounding box center [461, 401] width 249 height 22
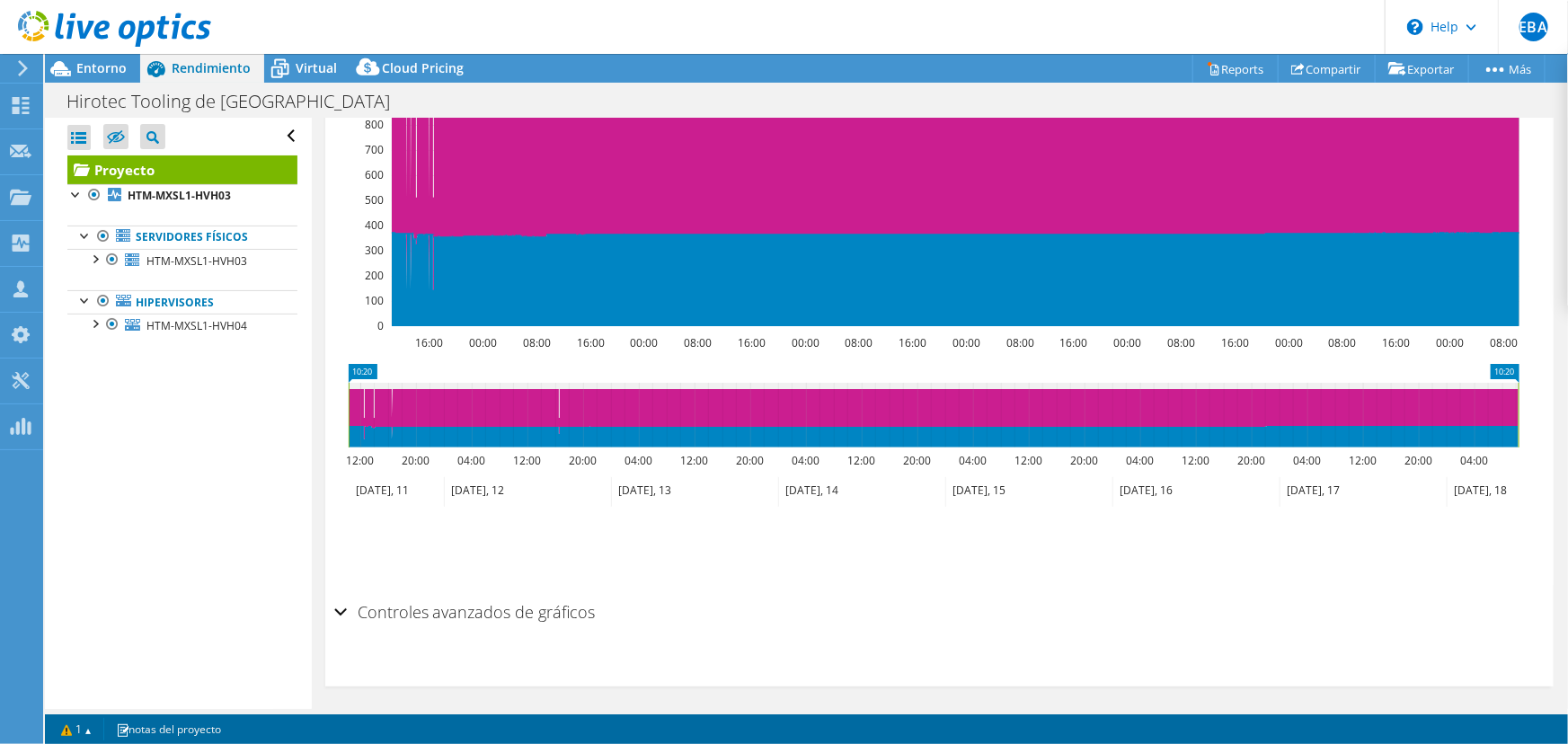
scroll to position [262, 0]
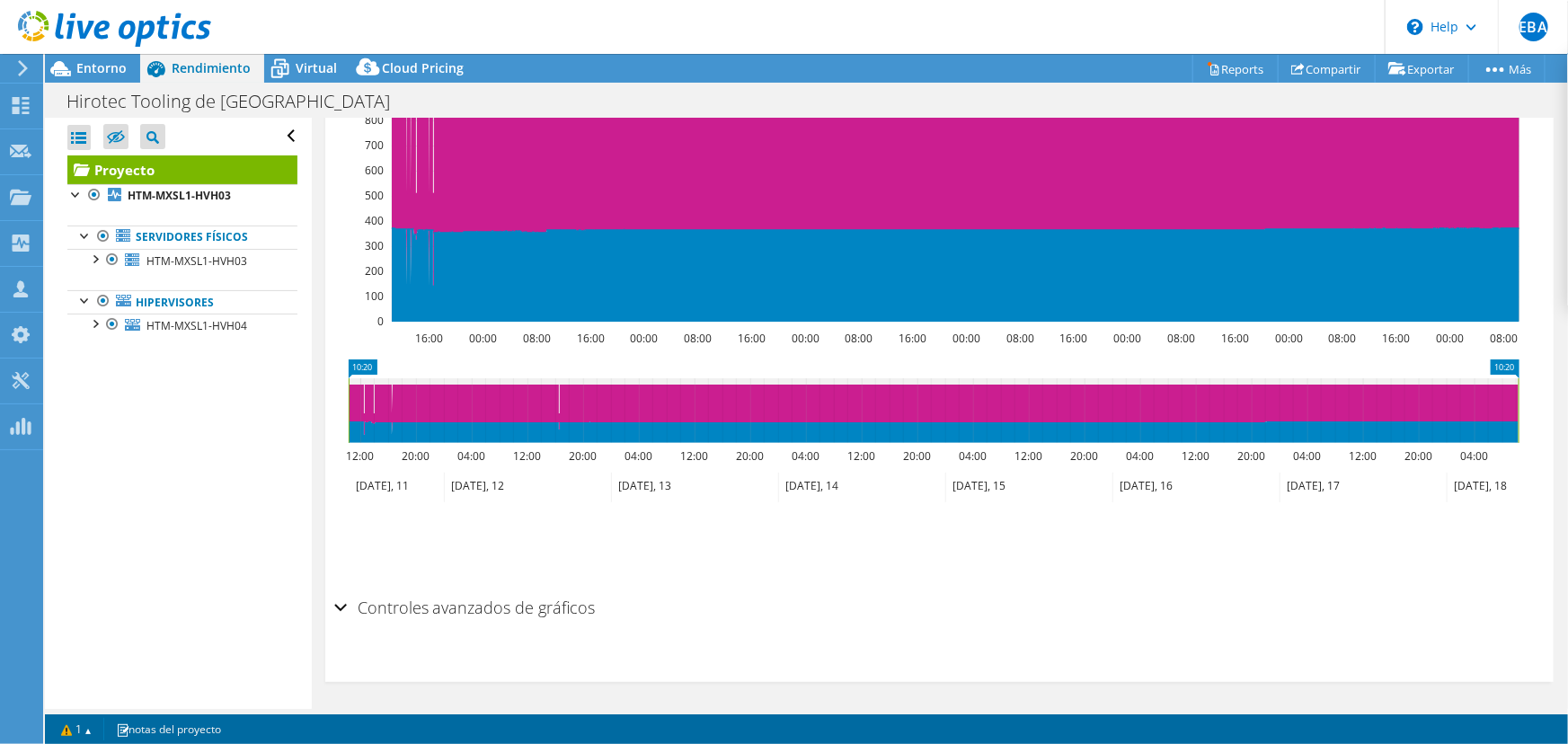
click at [636, 478] on icon at bounding box center [694, 487] width 167 height 29
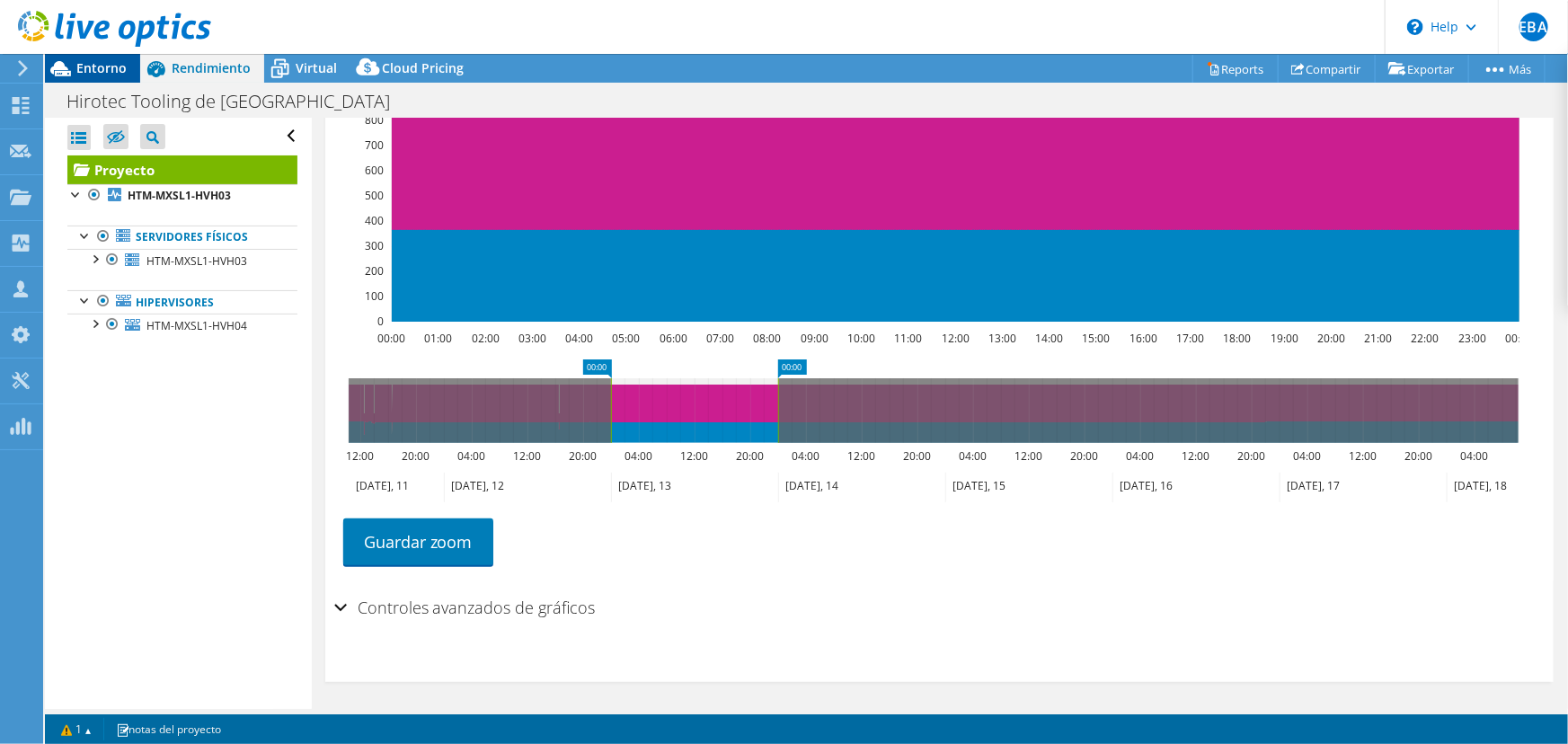
click at [107, 73] on span "Entorno" at bounding box center [101, 68] width 50 height 17
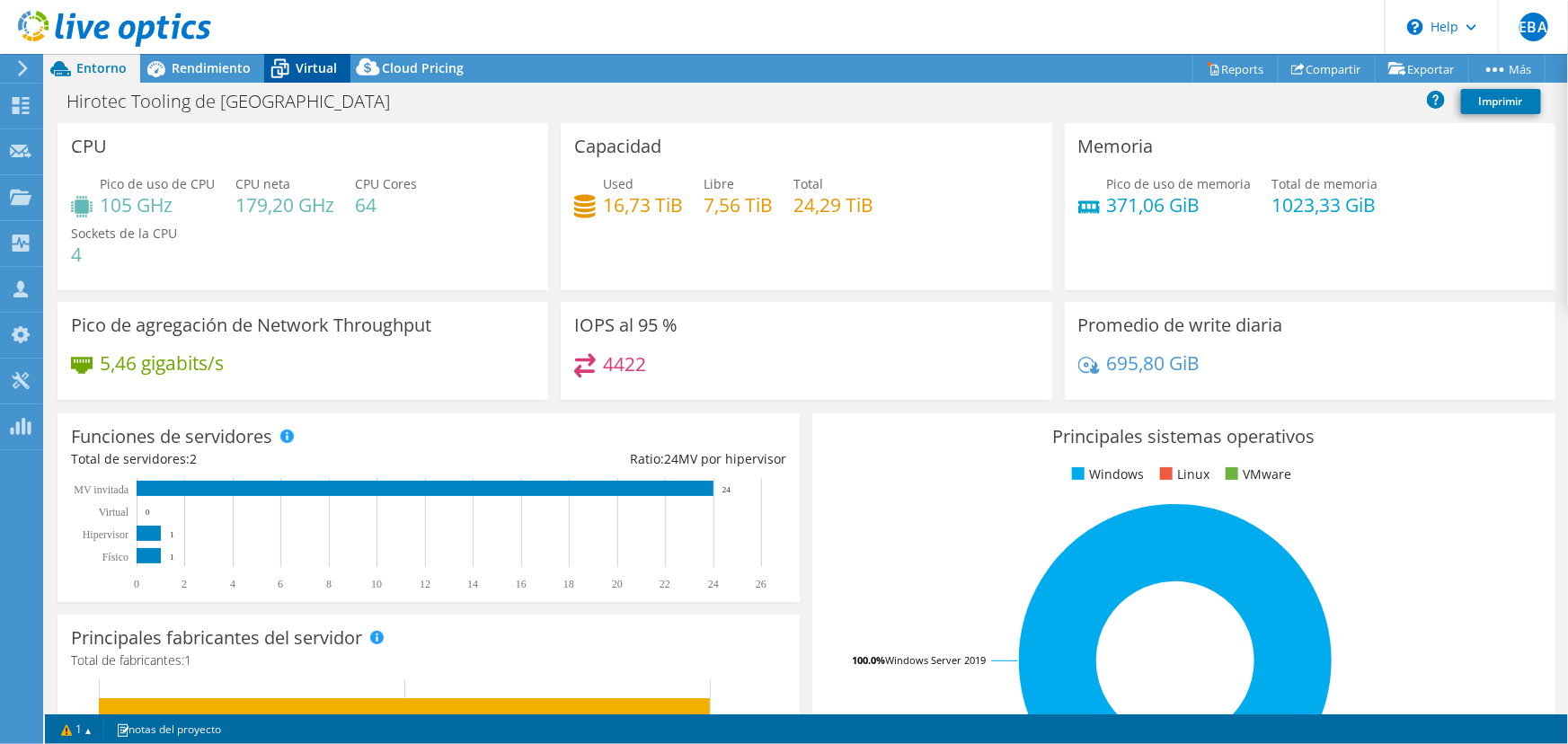
click at [285, 65] on icon at bounding box center [281, 70] width 18 height 15
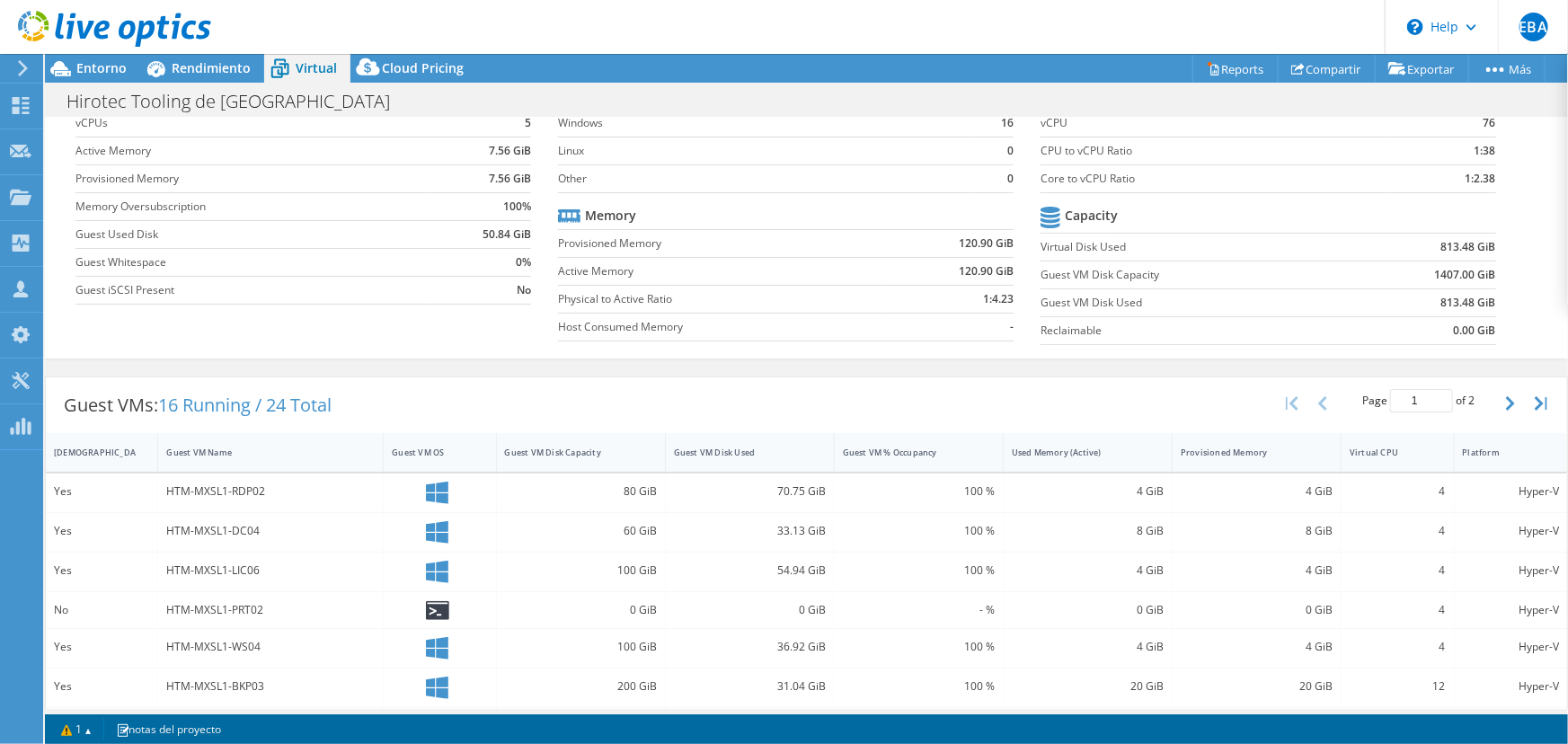
scroll to position [244, 0]
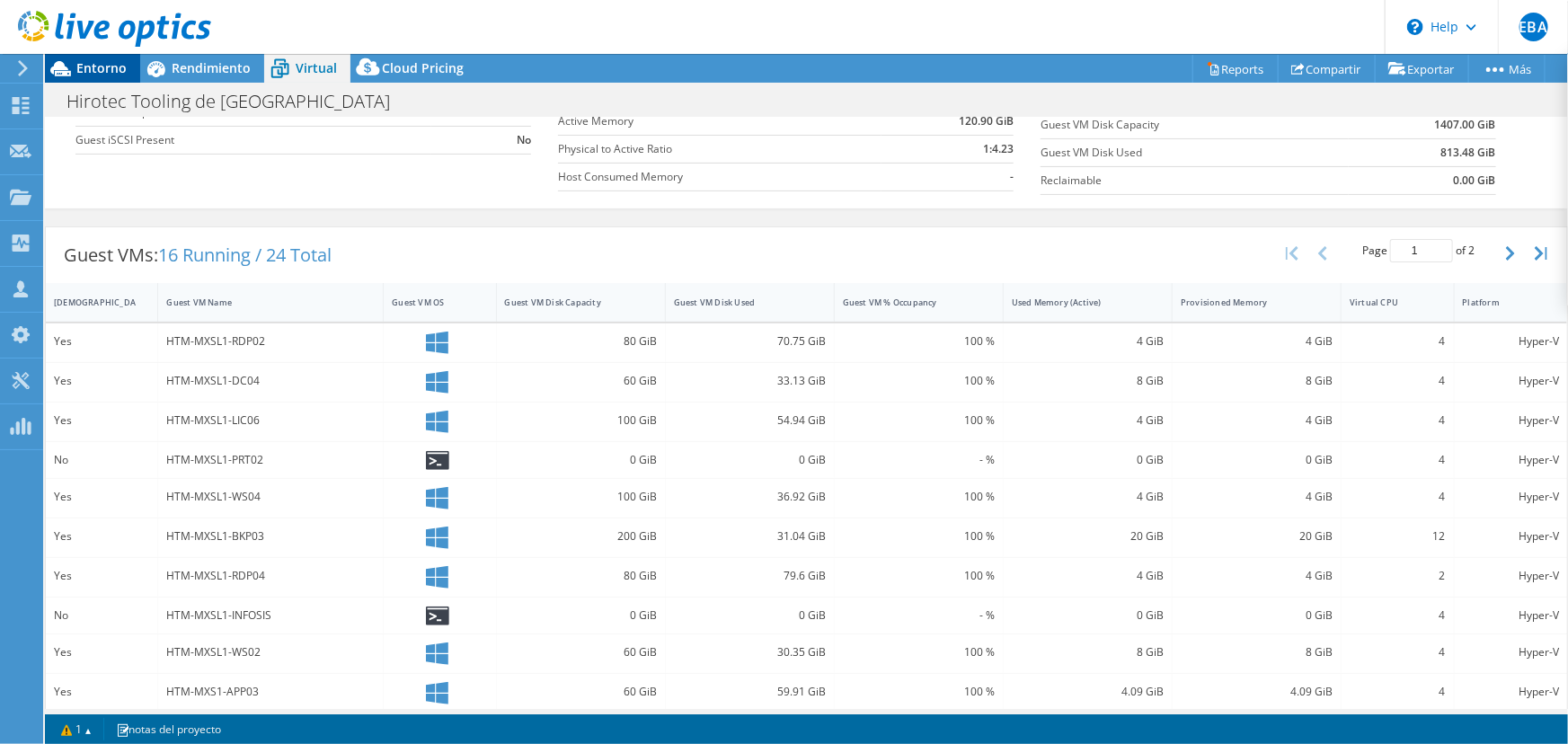
click at [105, 69] on span "Entorno" at bounding box center [101, 68] width 50 height 17
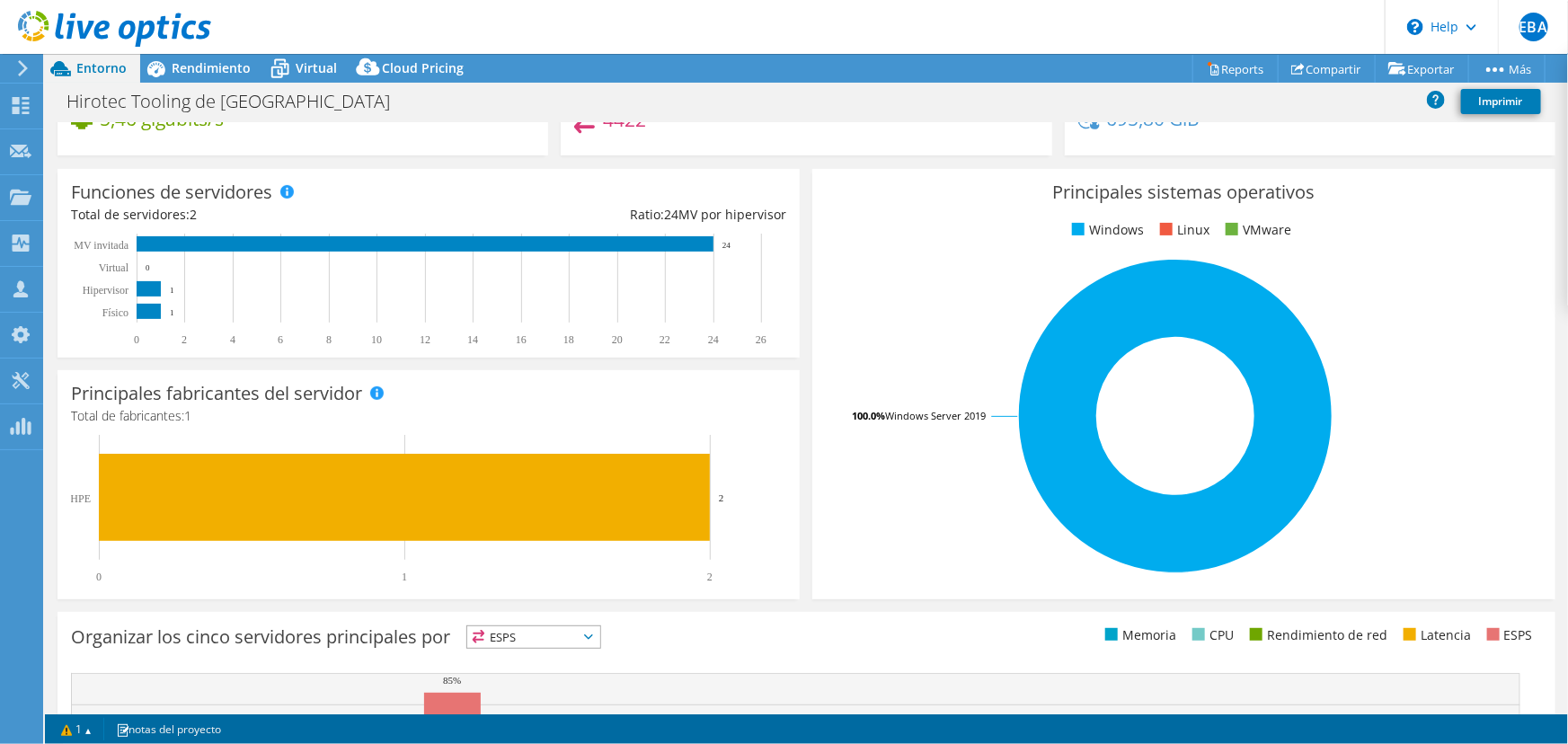
scroll to position [0, 0]
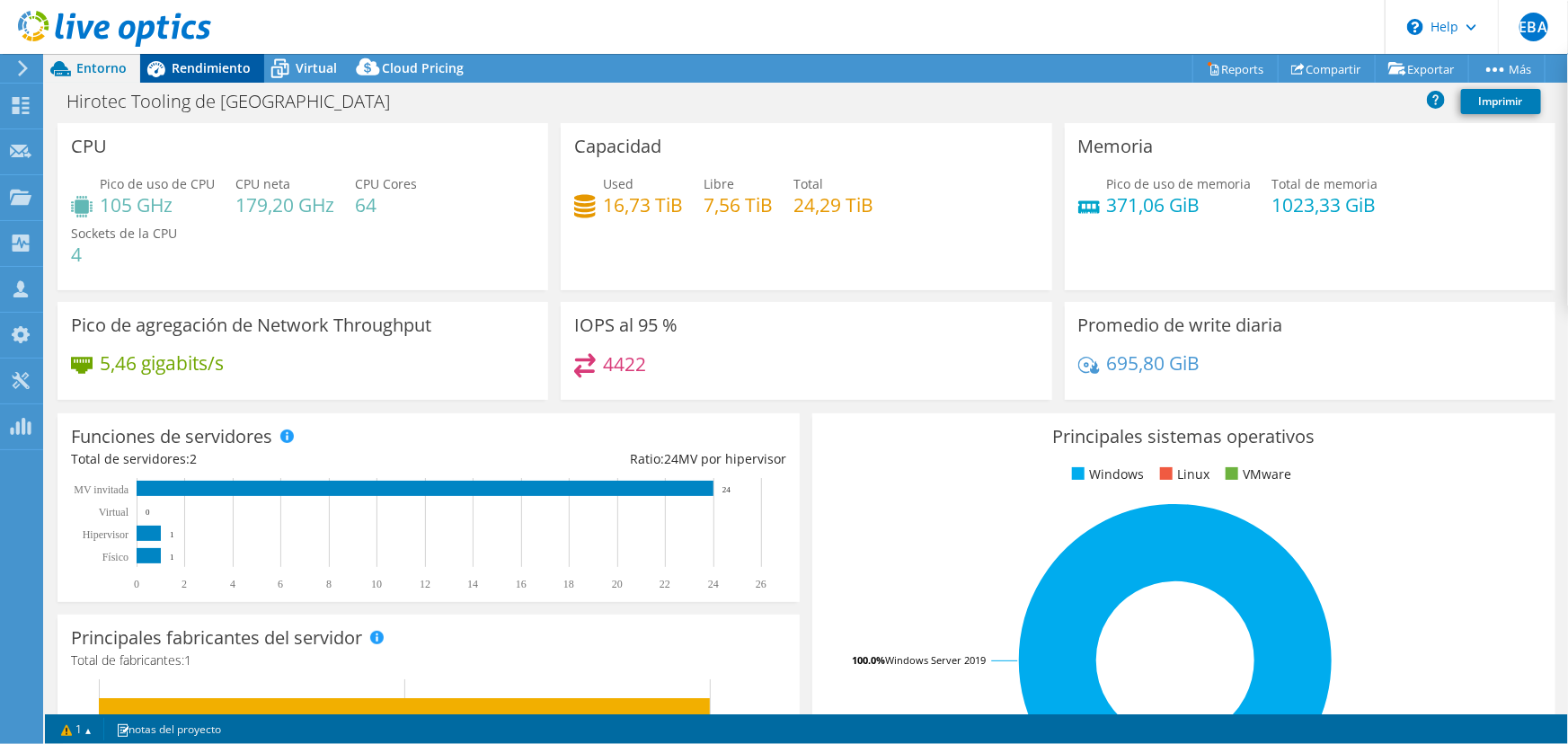
click at [234, 64] on span "Rendimiento" at bounding box center [211, 68] width 79 height 17
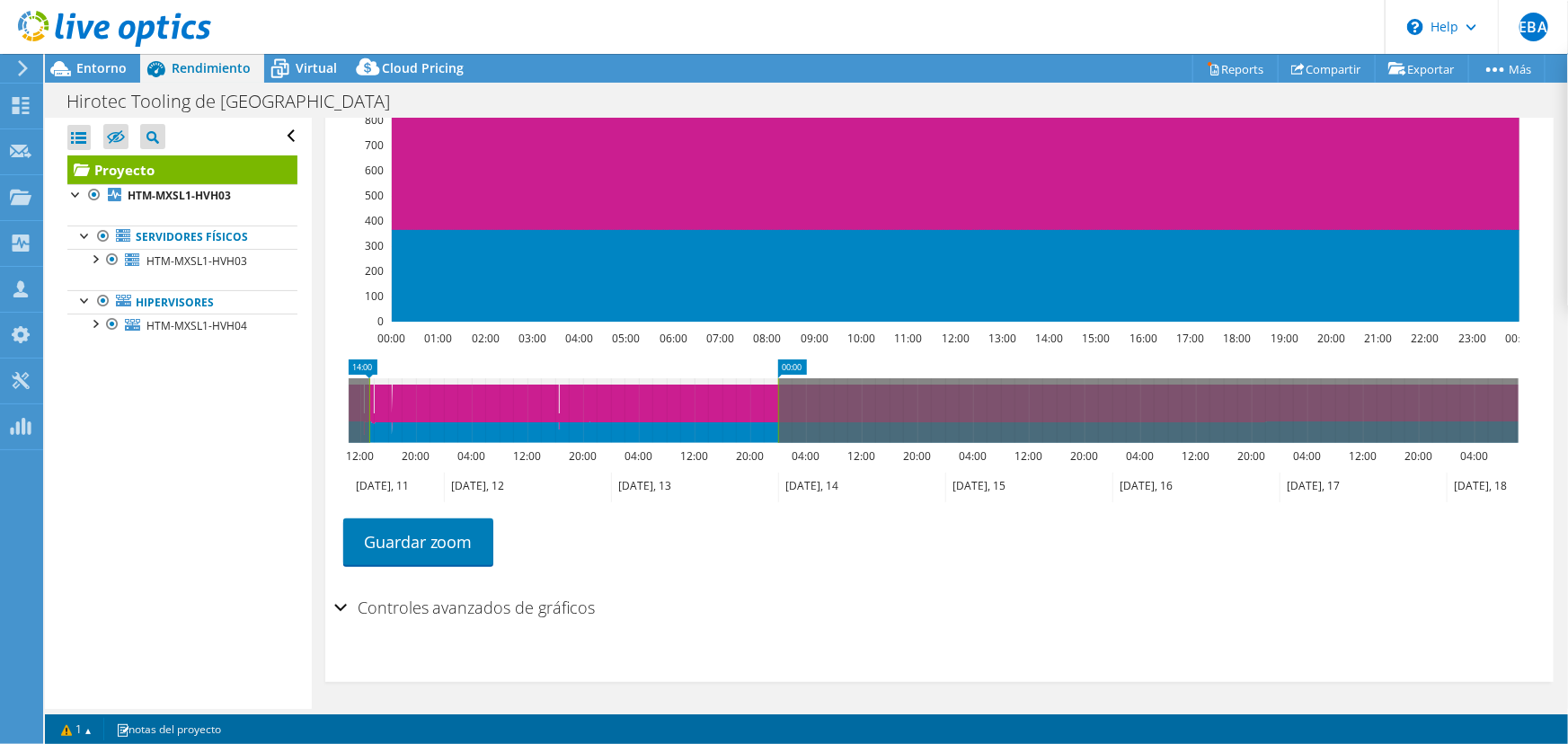
drag, startPoint x: 608, startPoint y: 410, endPoint x: 847, endPoint y: 414, distance: 239.0
click at [309, 409] on div "Abrir todo Cerrar todo Ocultar nodos excluidos Filtro de árbol del proyecto" at bounding box center [806, 413] width 1523 height 591
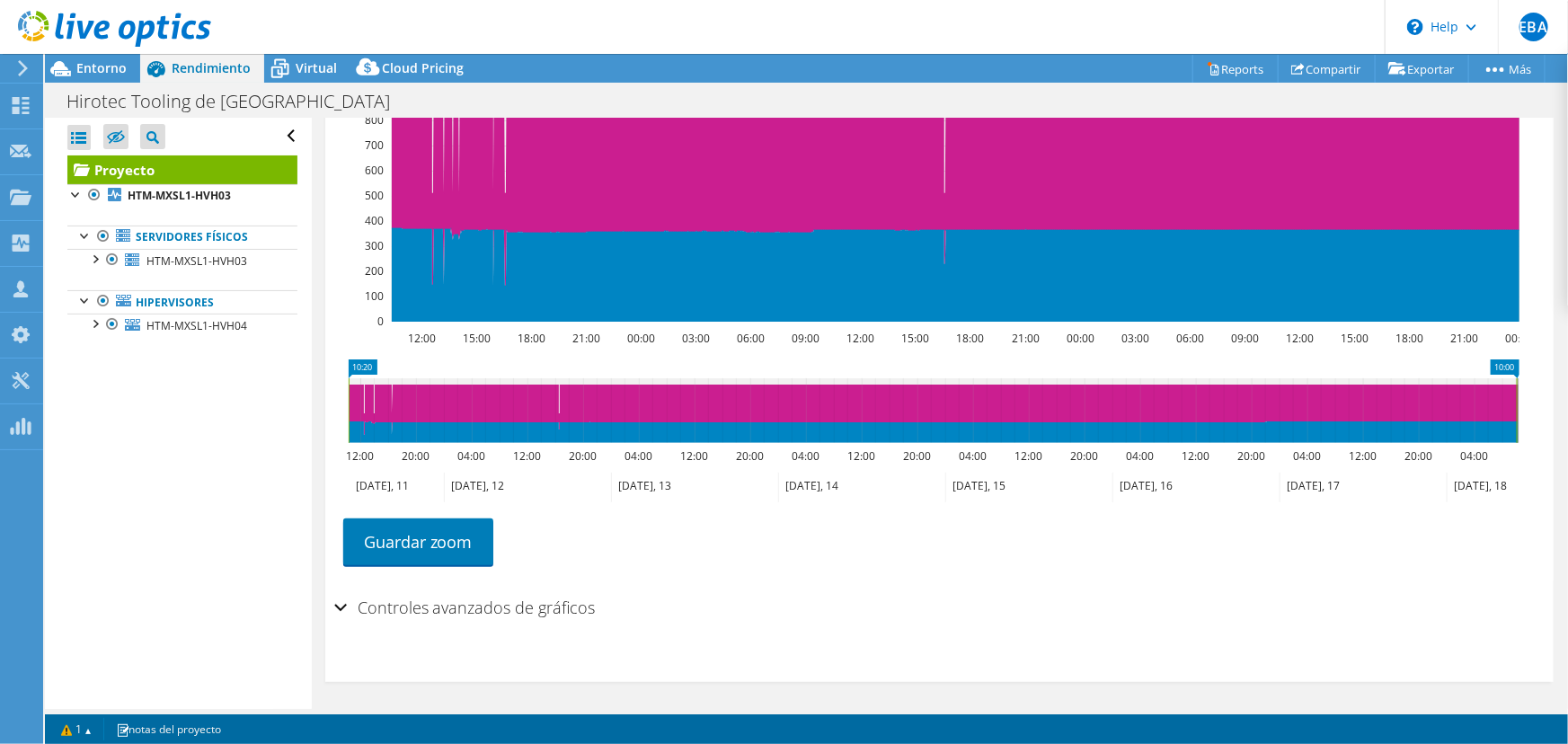
drag, startPoint x: 776, startPoint y: 413, endPoint x: 26, endPoint y: 494, distance: 754.4
click at [1513, 390] on rect at bounding box center [1517, 410] width 7 height 65
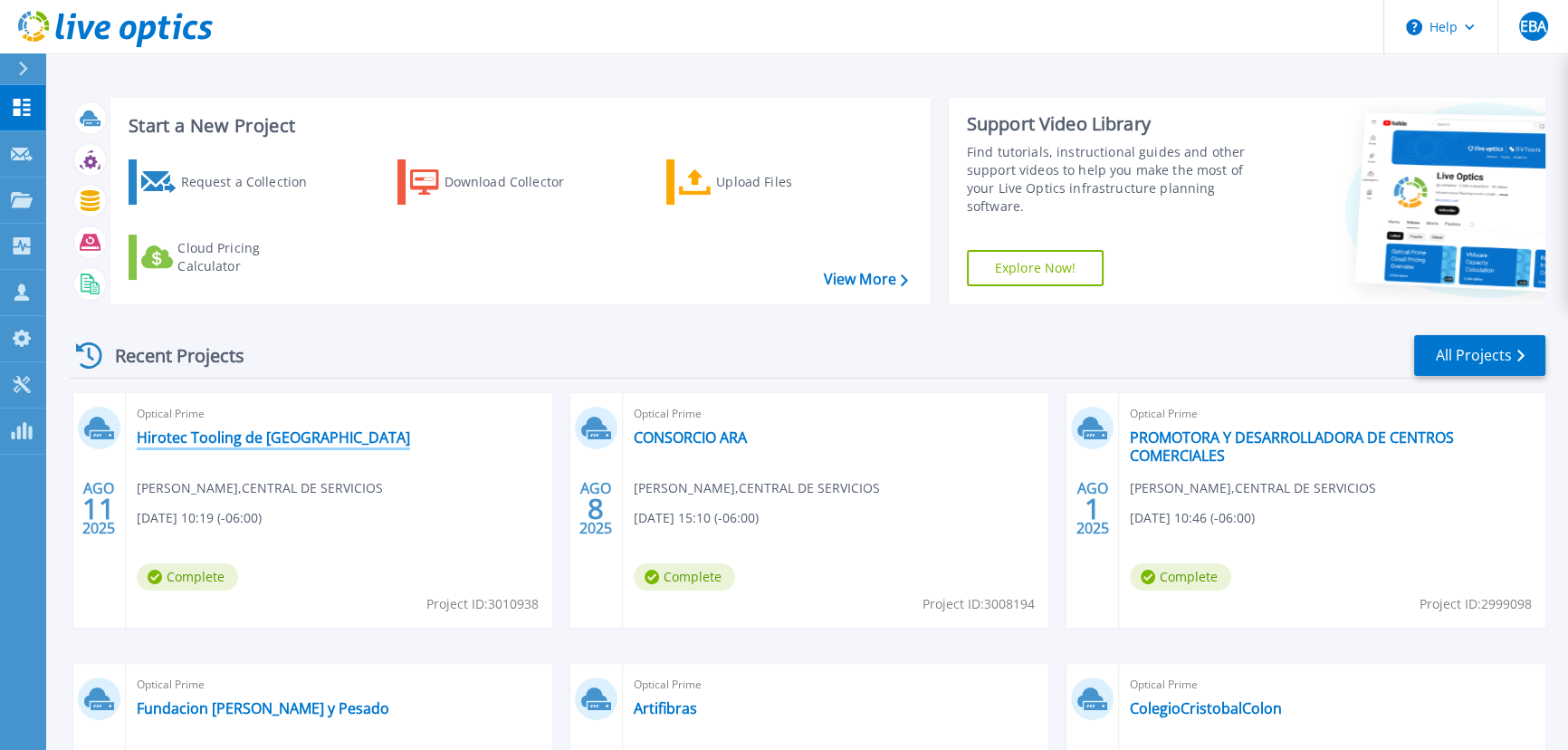
click at [306, 446] on link "Hirotec Tooling de [GEOGRAPHIC_DATA]" at bounding box center [273, 438] width 274 height 18
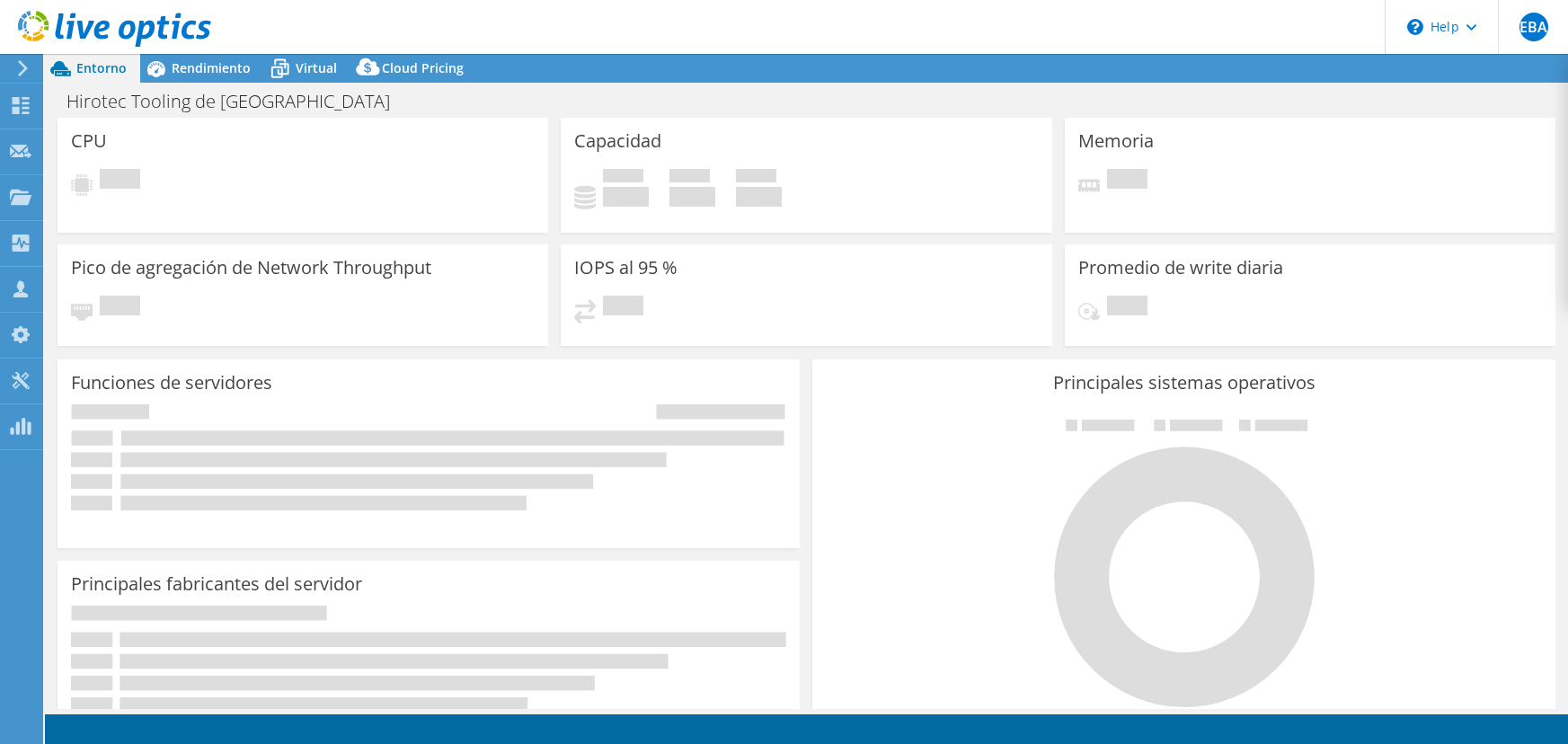
select select "USD"
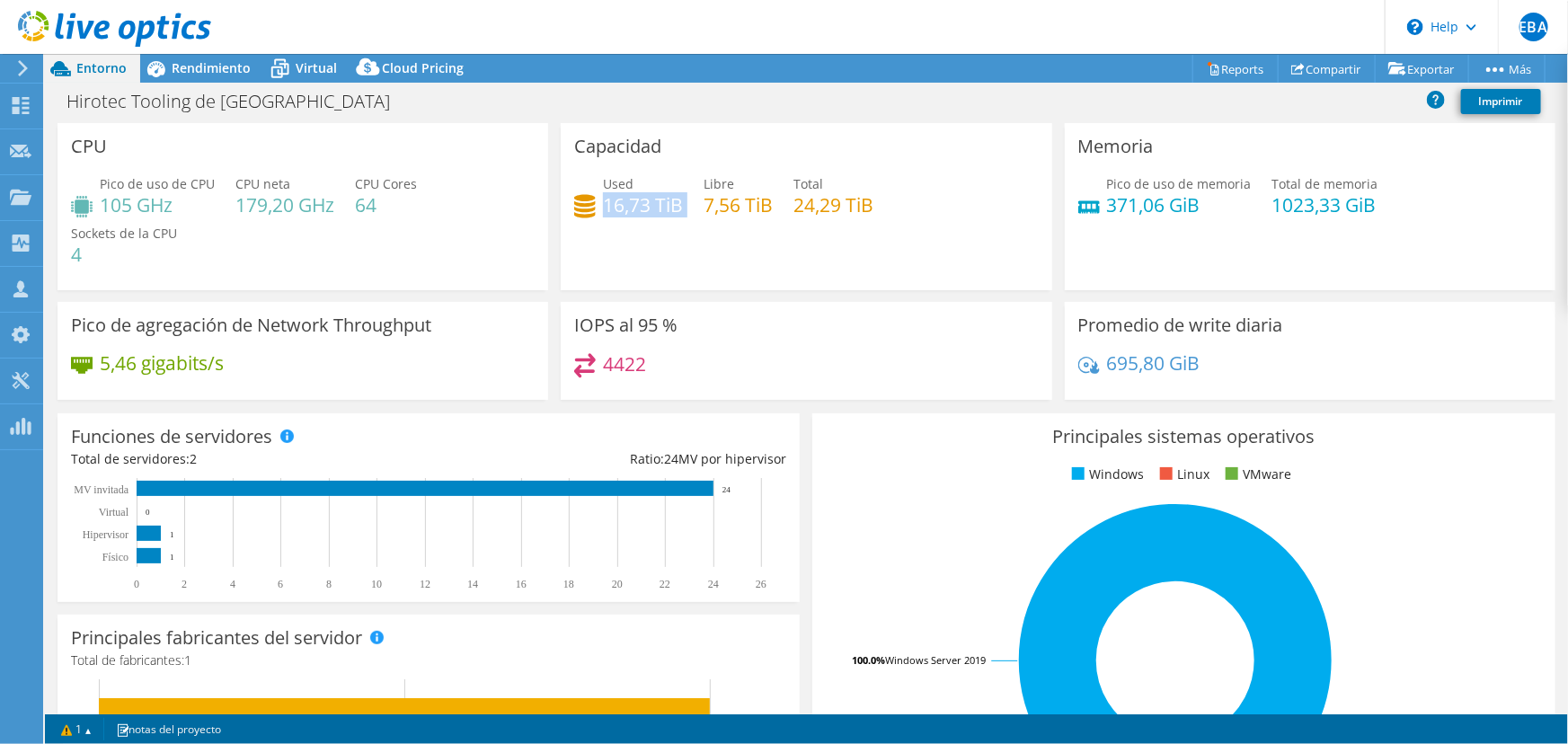
drag, startPoint x: 600, startPoint y: 202, endPoint x: 682, endPoint y: 206, distance: 82.1
click at [682, 206] on div "Used 16,73 TiB Libre 7,56 TiB Total 24,29 TiB" at bounding box center [805, 204] width 464 height 58
click at [613, 195] on h4 "16,73 TiB" at bounding box center [642, 205] width 80 height 20
drag, startPoint x: 606, startPoint y: 200, endPoint x: 713, endPoint y: 201, distance: 107.0
click at [713, 201] on div "Used 16,73 TiB Libre 7,56 TiB Total 24,29 TiB" at bounding box center [805, 204] width 464 height 58
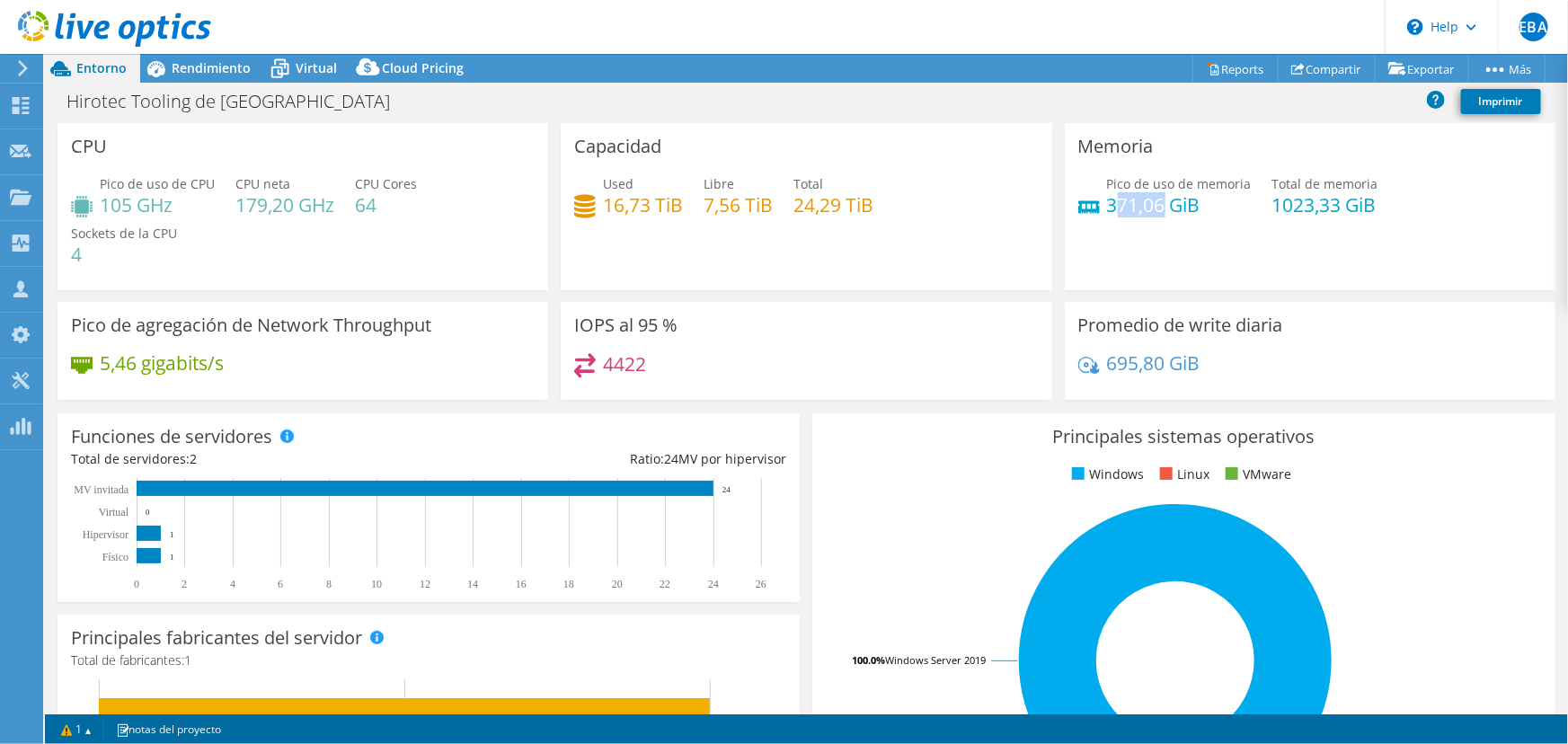
drag, startPoint x: 1106, startPoint y: 199, endPoint x: 1152, endPoint y: 197, distance: 46.0
click at [1152, 197] on h4 "371,06 GiB" at bounding box center [1179, 205] width 144 height 20
drag, startPoint x: 1176, startPoint y: 239, endPoint x: 1162, endPoint y: 239, distance: 14.0
click at [1175, 239] on div "Memoria Pico de uso de memoria 371,06 GiB Total de memoria 1023,33 GiB" at bounding box center [1310, 207] width 491 height 167
drag, startPoint x: 1099, startPoint y: 199, endPoint x: 1210, endPoint y: 211, distance: 111.6
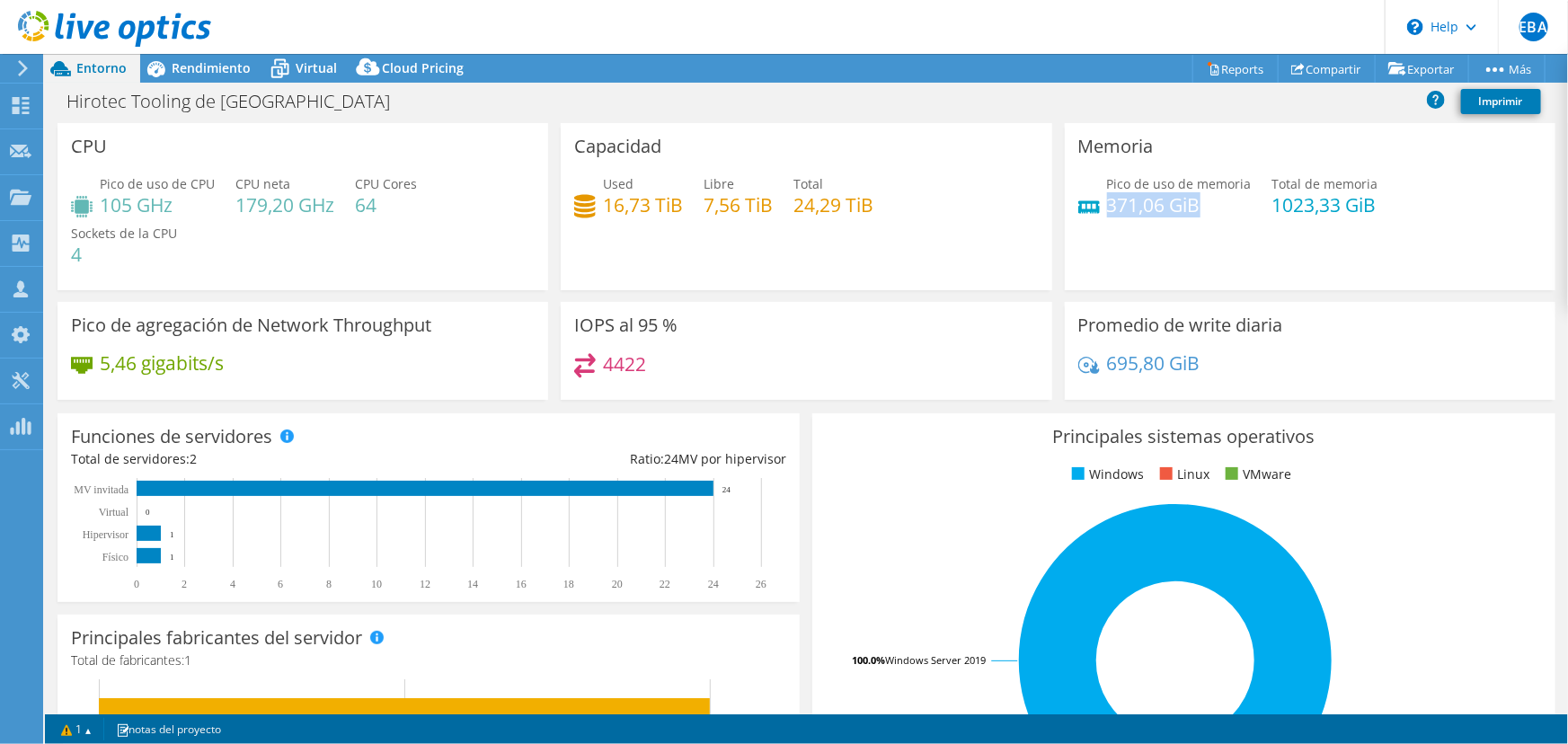
click at [1210, 211] on h4 "371,06 GiB" at bounding box center [1179, 205] width 144 height 20
click at [622, 212] on h4 "16,73 TiB" at bounding box center [642, 205] width 80 height 20
click at [1256, 221] on div "Pico de uso de memoria 371,06 GiB Total de memoria 1023,33 GiB" at bounding box center [1309, 204] width 464 height 58
click at [634, 285] on div "Capacidad Used 16,73 TiB Libre 7,56 TiB Total 24,29 TiB" at bounding box center [805, 207] width 491 height 167
click at [14, 103] on icon at bounding box center [21, 105] width 22 height 17
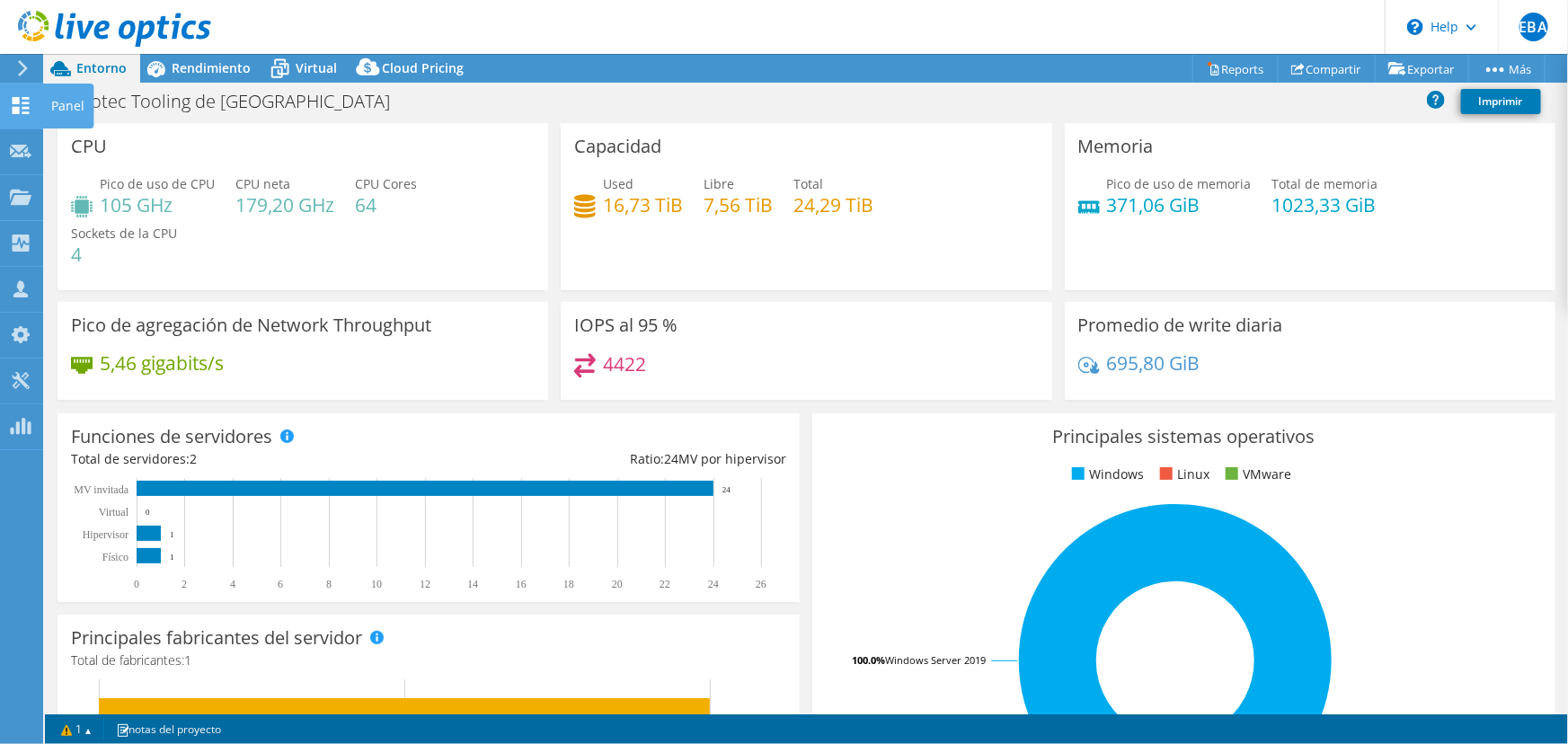
click at [14, 103] on icon at bounding box center [21, 105] width 22 height 17
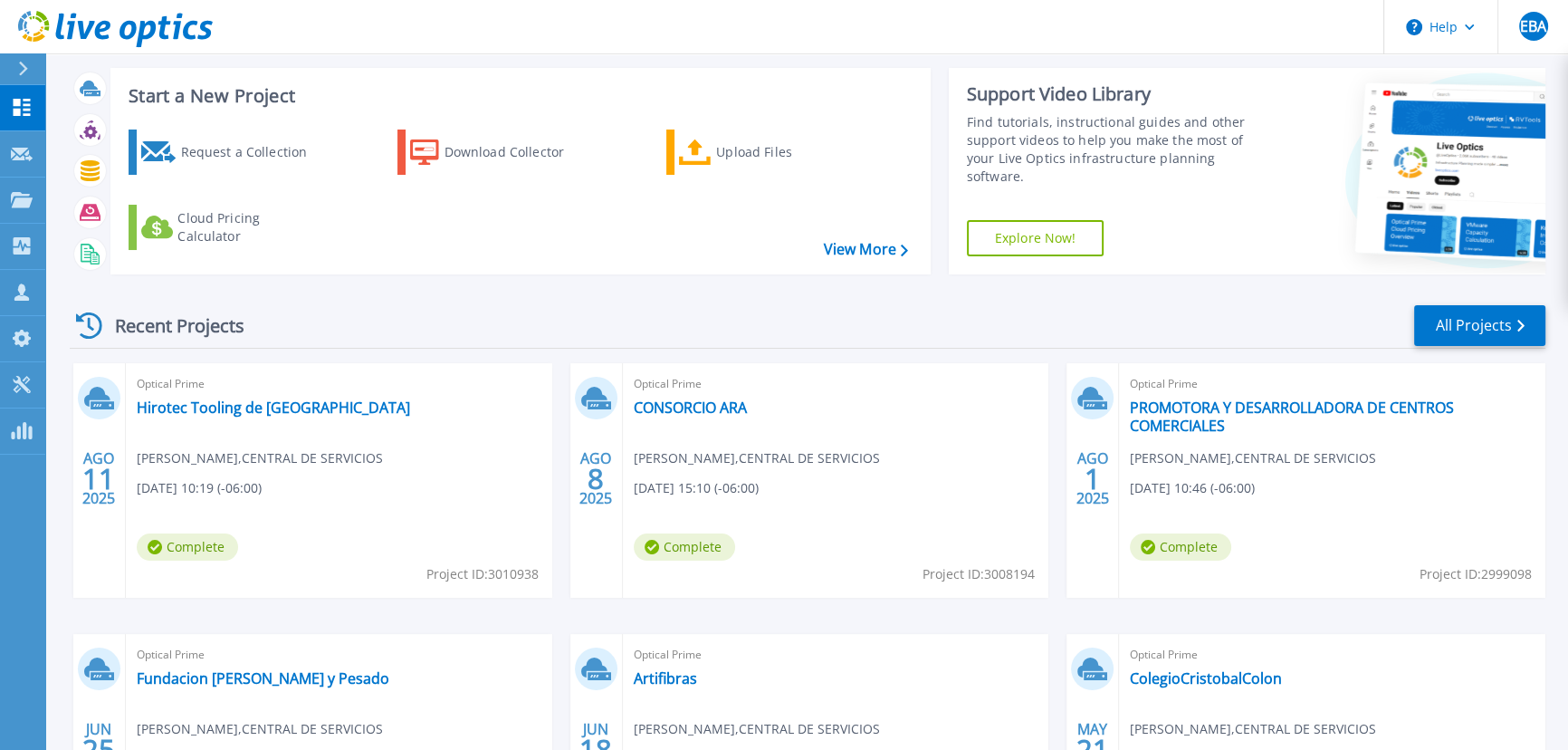
scroll to position [32, 0]
